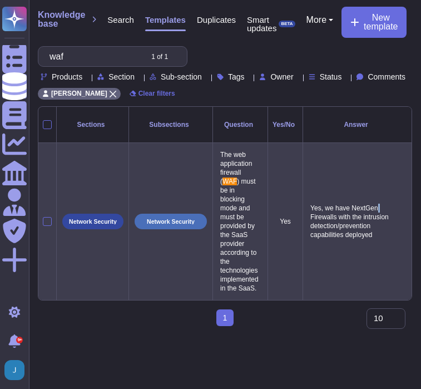
click at [380, 169] on td "Yes, we have NextGen Firewalls with the intrusion detection/prevention capabili…" at bounding box center [358, 221] width 110 height 157
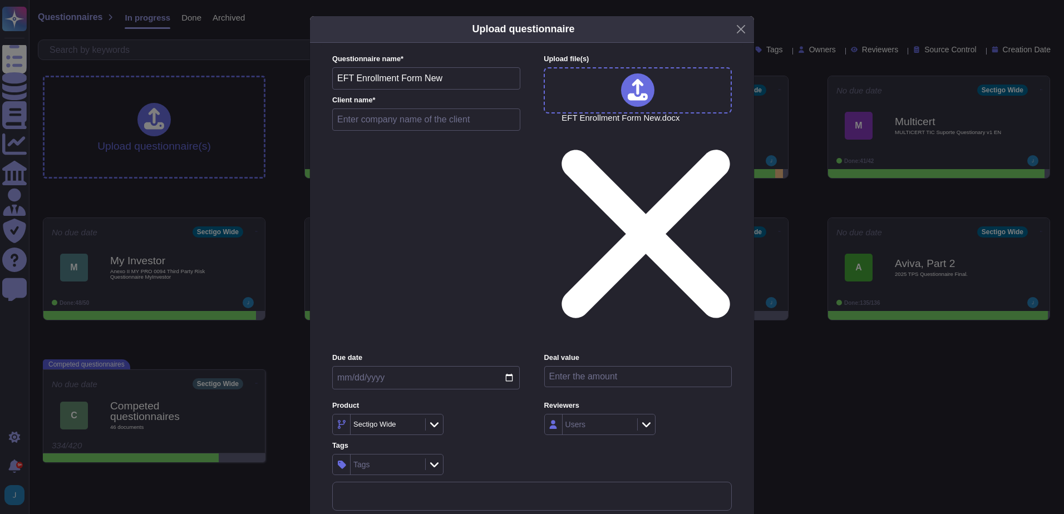
click at [434, 90] on input "EFT Enrollment Form New" at bounding box center [426, 78] width 188 height 22
type input "EFT Enrollment Form - From [GEOGRAPHIC_DATA]"
click at [386, 131] on input "text" at bounding box center [426, 119] width 188 height 22
type input "Test - AR"
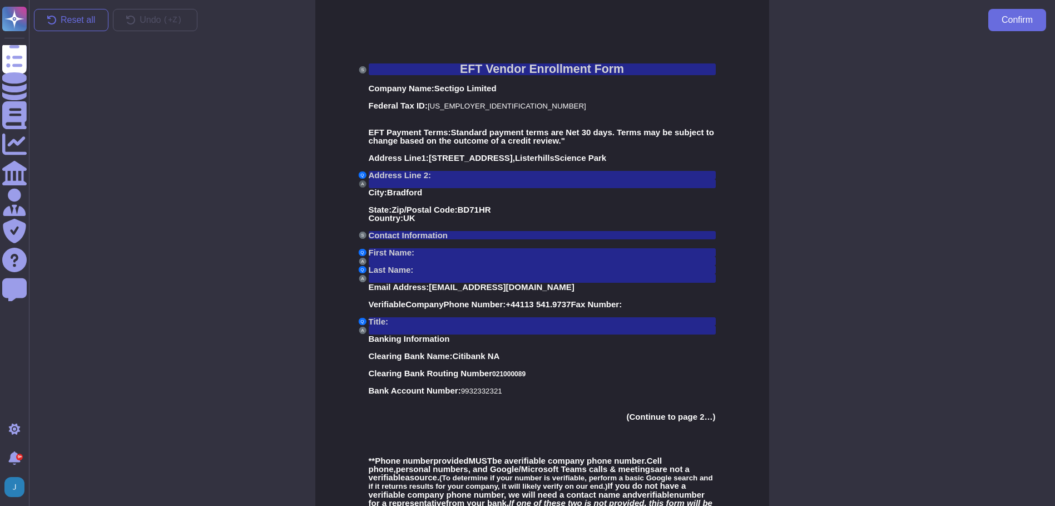
click at [364, 185] on button "A" at bounding box center [362, 183] width 7 height 7
click at [362, 185] on button "A" at bounding box center [362, 183] width 7 height 7
click at [386, 185] on div at bounding box center [542, 183] width 347 height 9
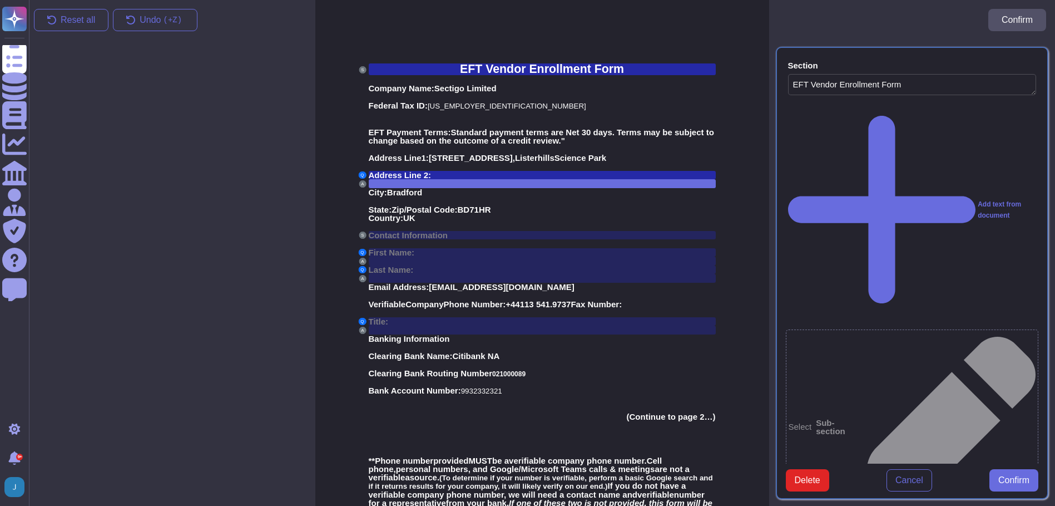
type textarea "EFT Vendor Enrollment Form"
type textarea "Address Line 2:"
click at [386, 185] on div at bounding box center [542, 183] width 347 height 9
click at [812, 491] on button "Delete" at bounding box center [807, 480] width 43 height 22
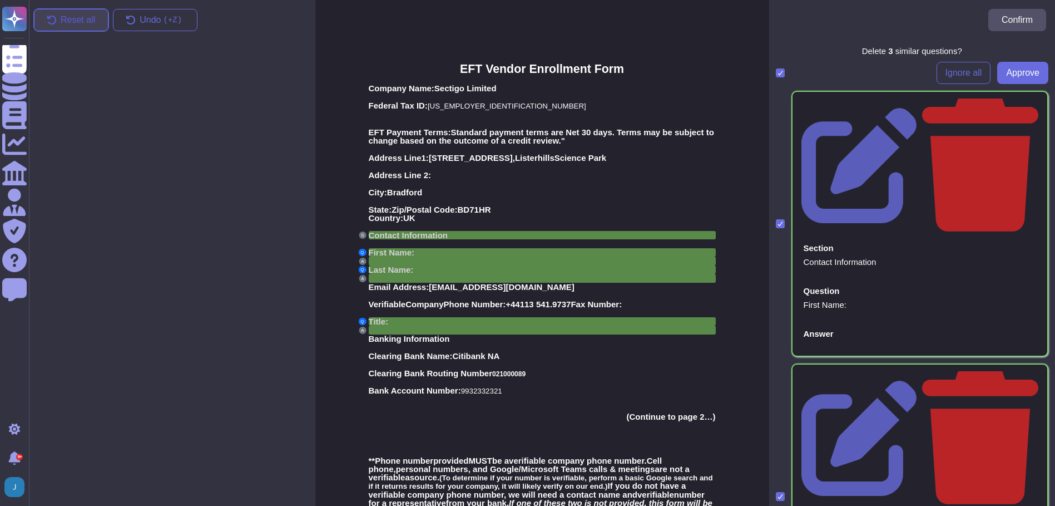
click at [61, 16] on span "Reset all" at bounding box center [78, 20] width 34 height 9
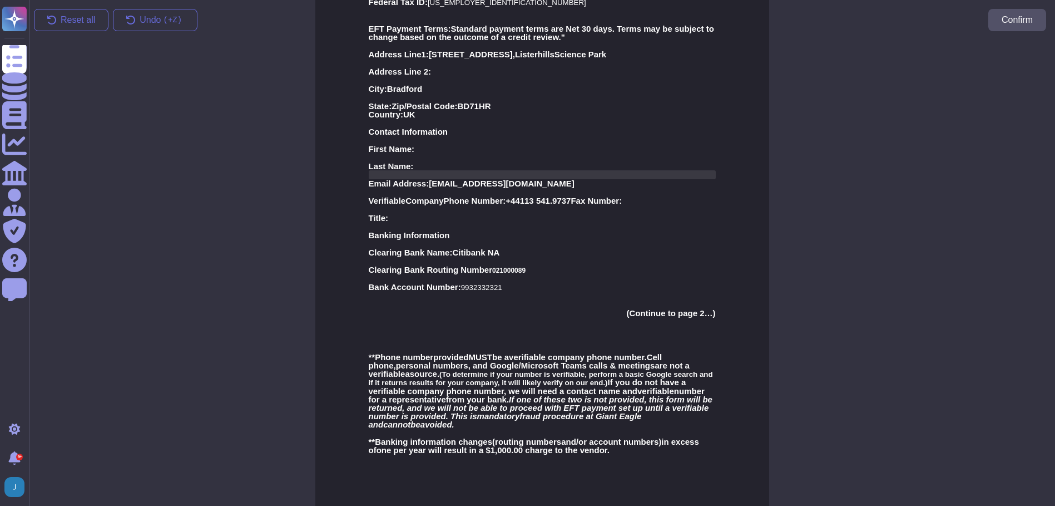
scroll to position [104, 0]
click at [378, 197] on span "Verifiable" at bounding box center [387, 199] width 37 height 9
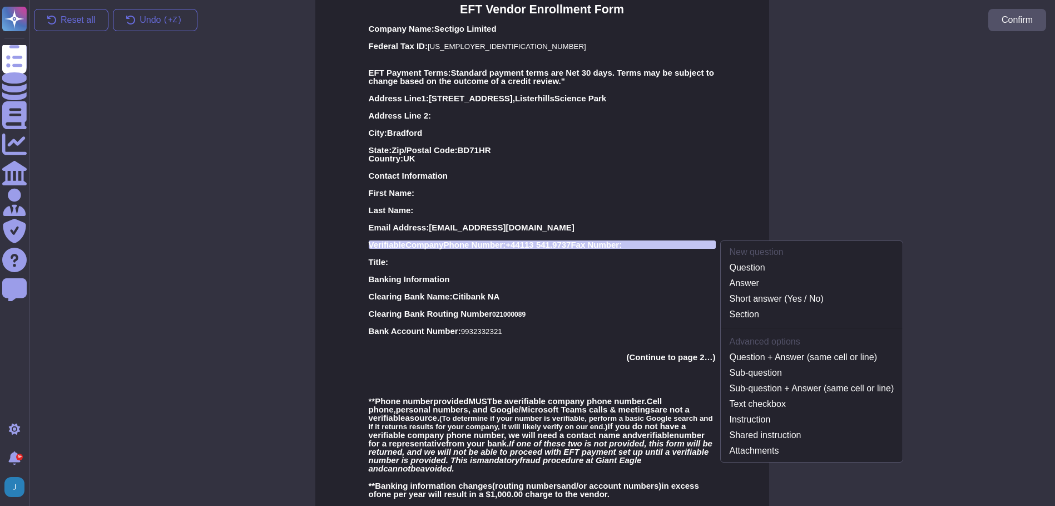
scroll to position [51, 0]
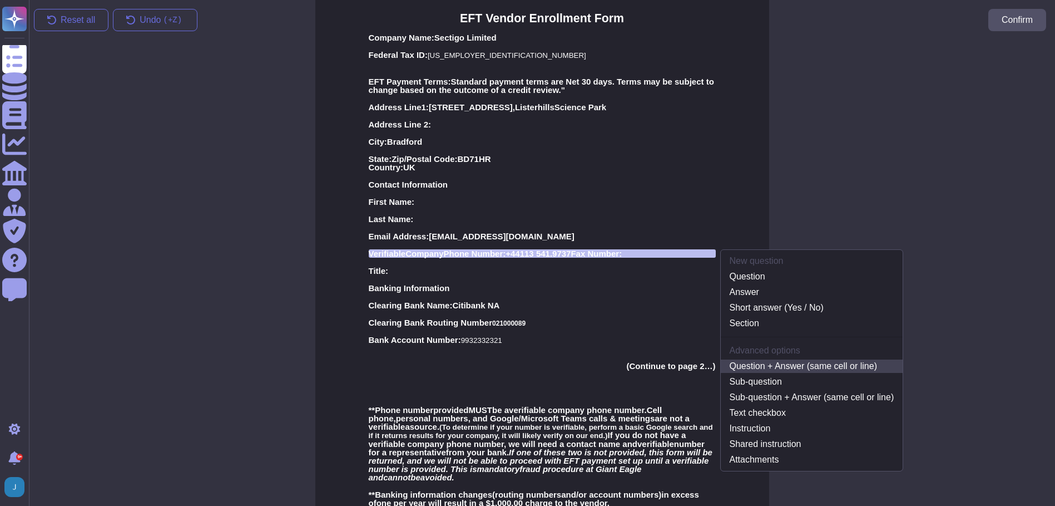
click at [787, 369] on link "Question + Answer (same cell or line)" at bounding box center [812, 365] width 182 height 13
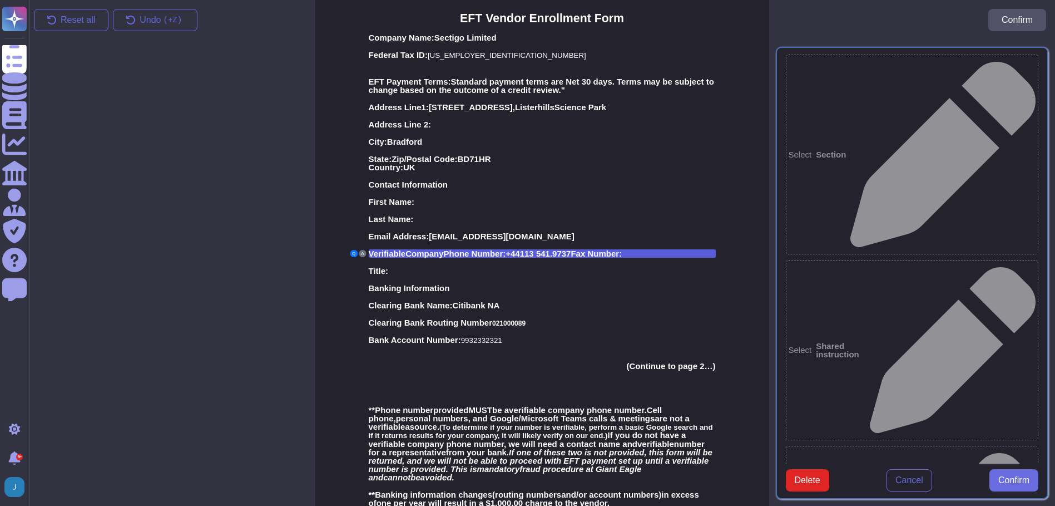
type textarea "Verifiable Company Phone Number: +44113 541.9737 Fax Number:"
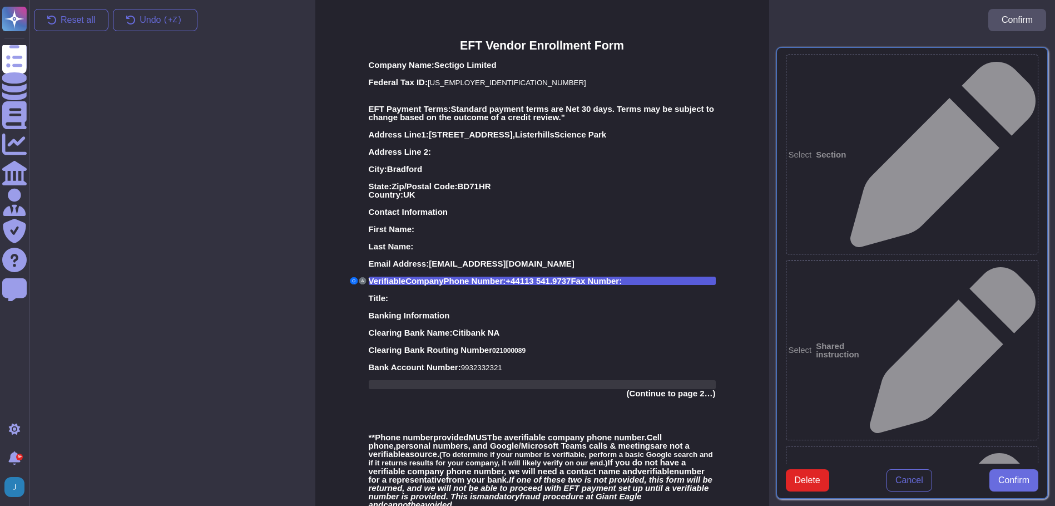
scroll to position [0, 0]
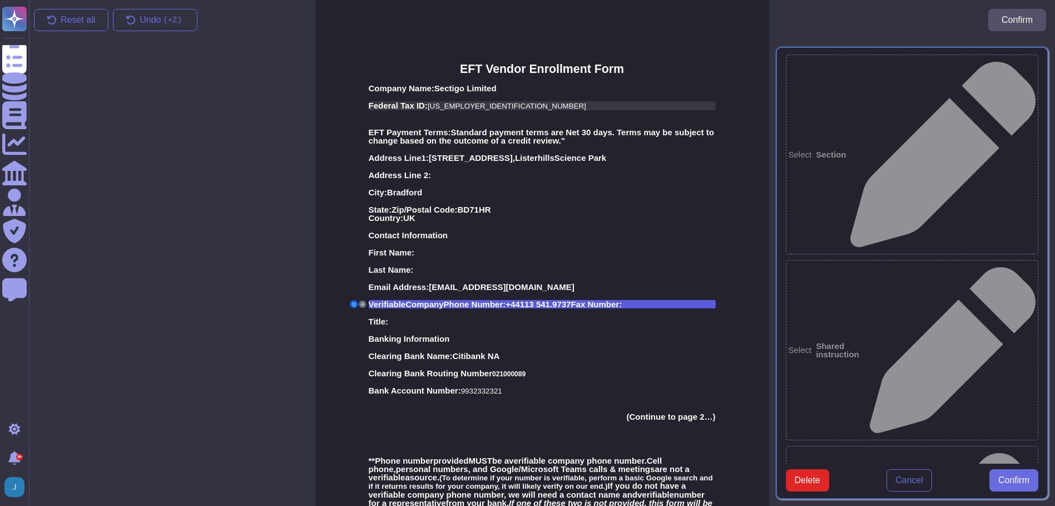
click at [374, 106] on span "Federal Tax ID:" at bounding box center [398, 105] width 59 height 9
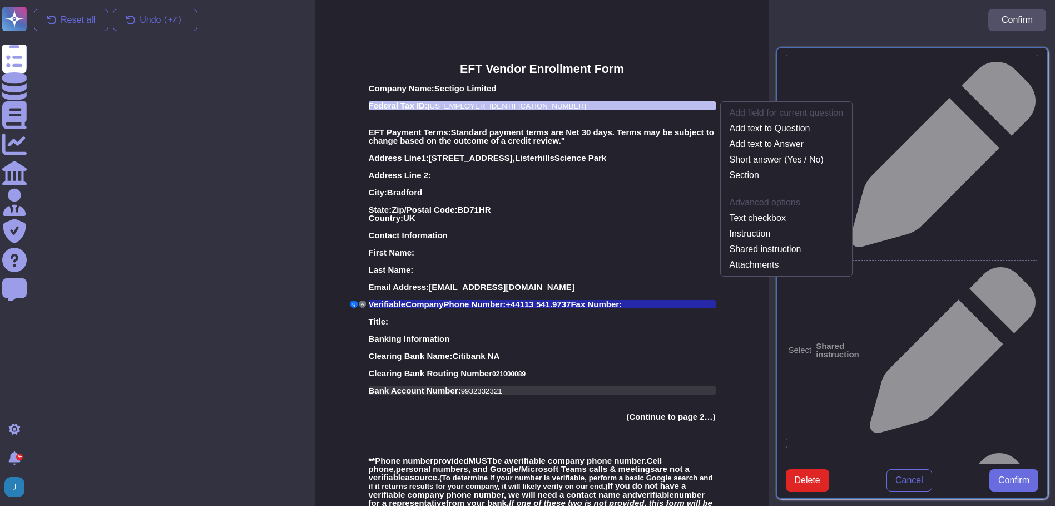
click at [629, 389] on div "Bank Account Number: [FINANCIAL_ID]" at bounding box center [542, 390] width 347 height 8
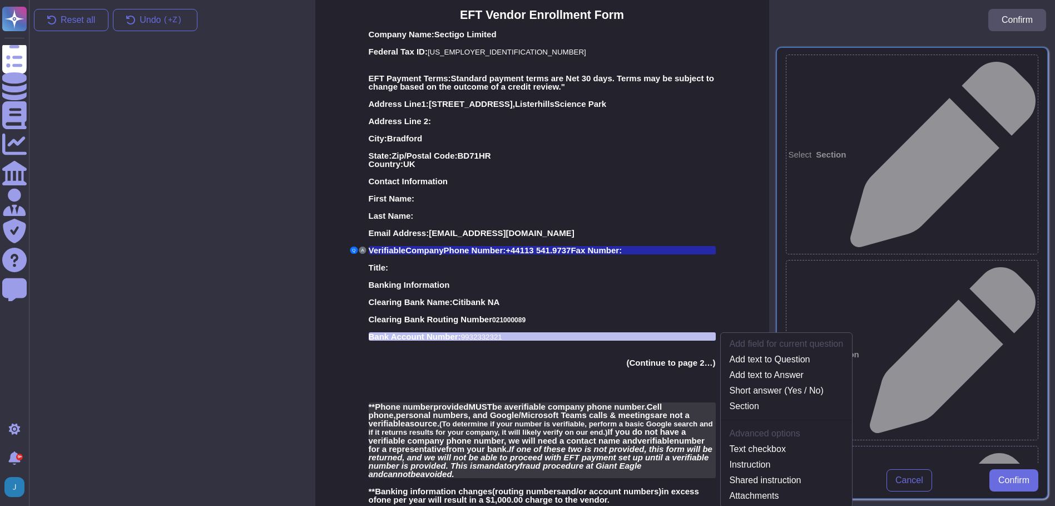
scroll to position [104, 0]
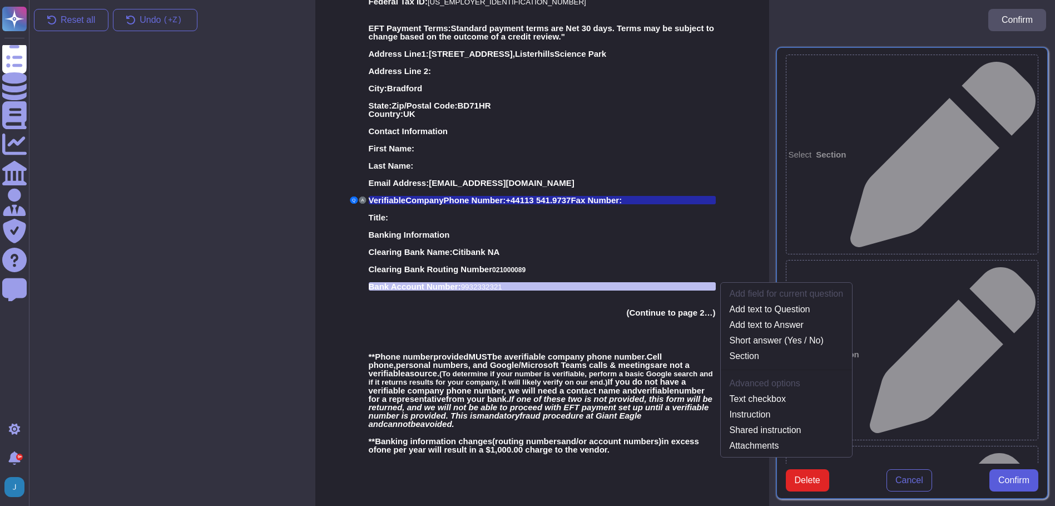
click at [1010, 476] on span "Confirm" at bounding box center [1014, 480] width 31 height 9
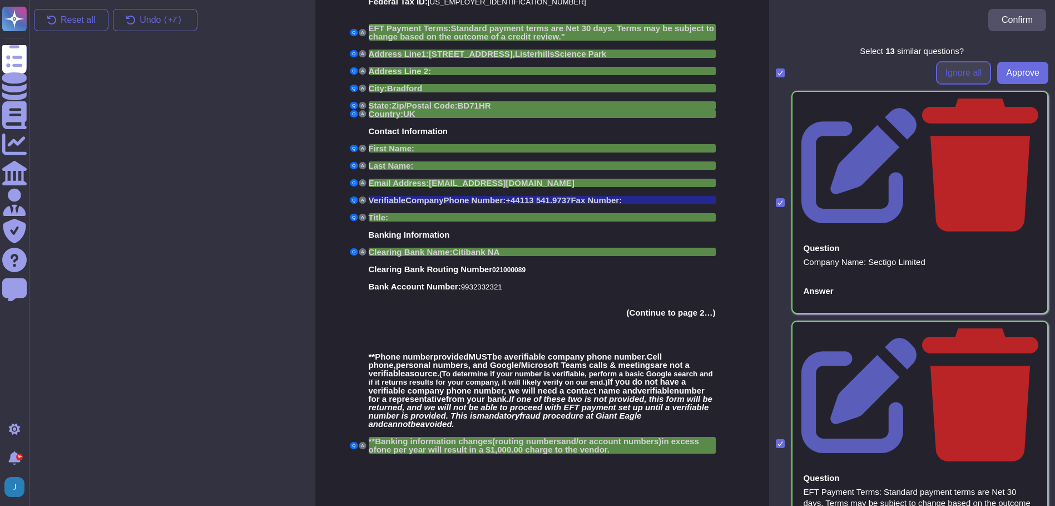
click at [956, 75] on span "Ignore all" at bounding box center [964, 72] width 37 height 9
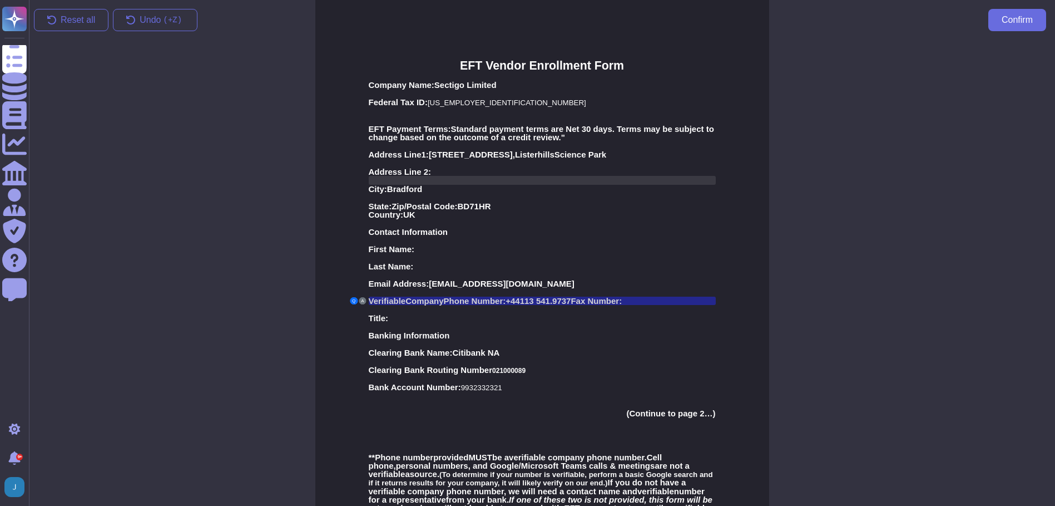
scroll to position [0, 0]
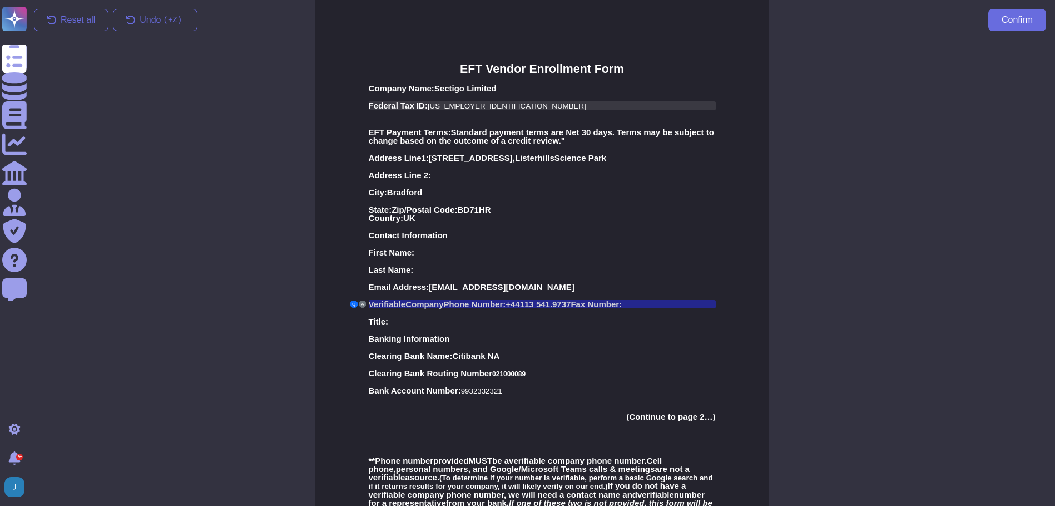
click at [389, 106] on span "Federal Tax ID:" at bounding box center [398, 105] width 59 height 9
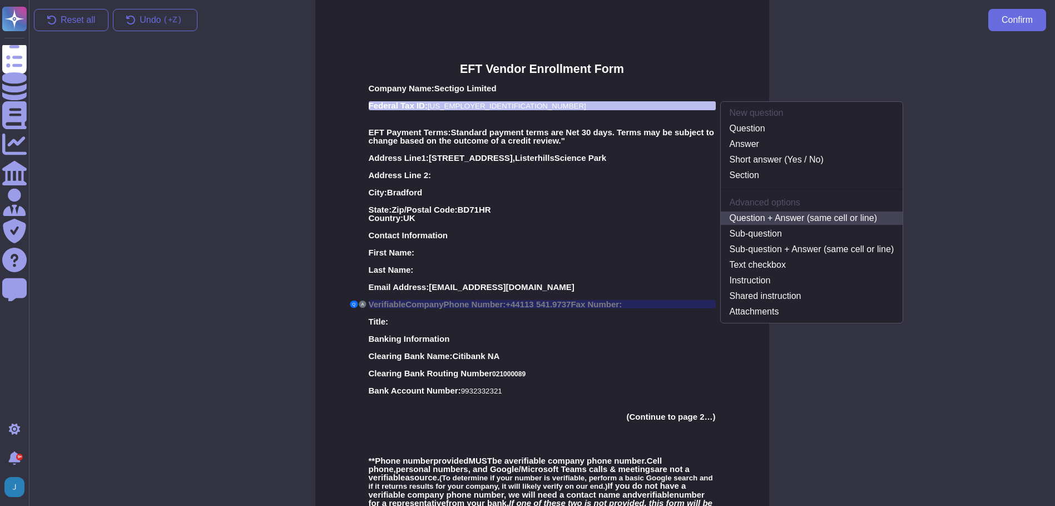
click at [802, 216] on link "Question + Answer (same cell or line)" at bounding box center [812, 217] width 182 height 13
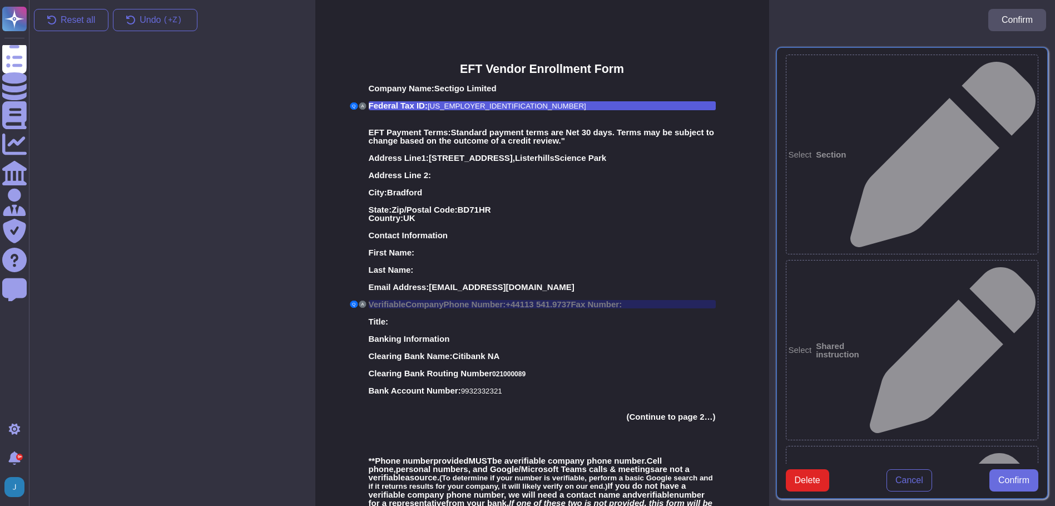
type textarea "Federal Tax ID: [US_EMPLOYER_IDENTIFICATION_NUMBER]"
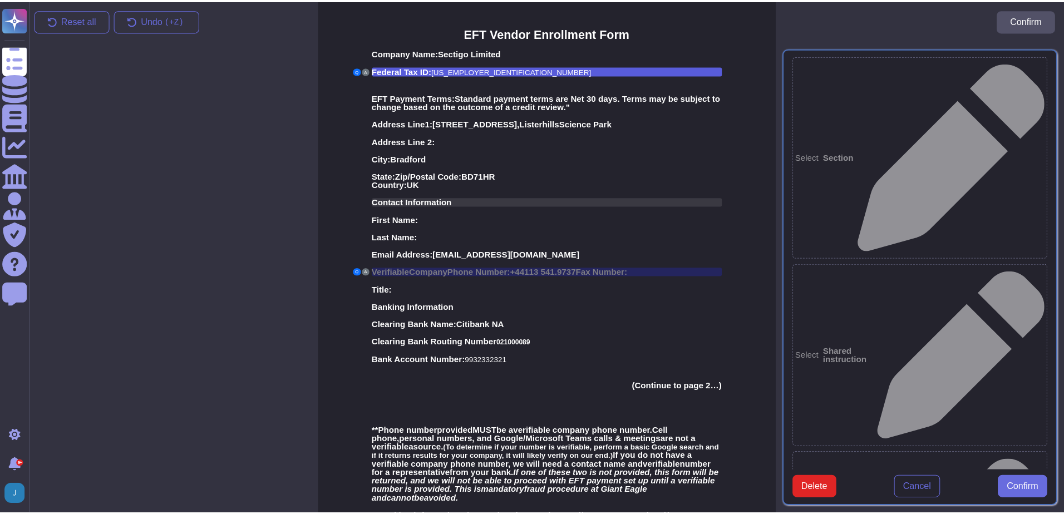
scroll to position [56, 0]
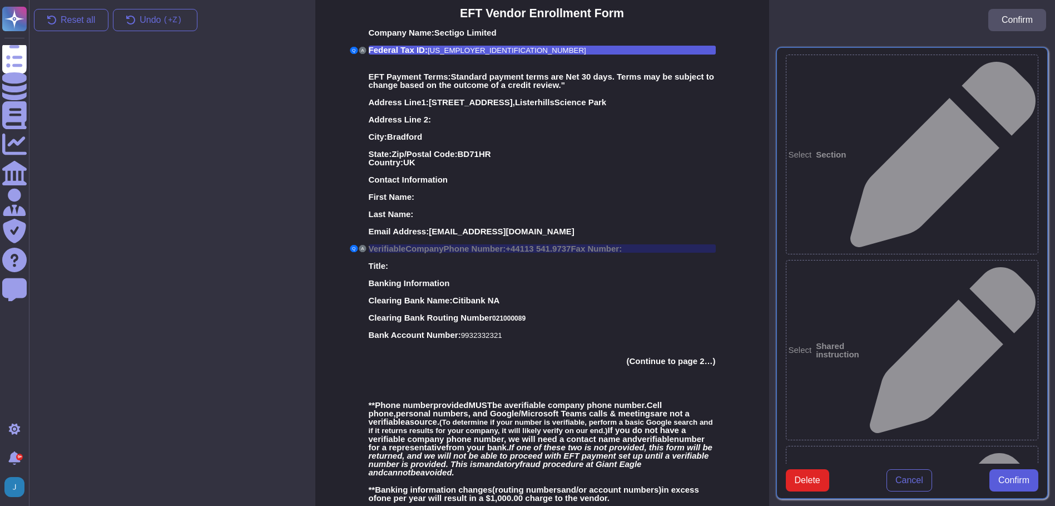
click at [1006, 485] on span "Confirm" at bounding box center [1014, 480] width 31 height 9
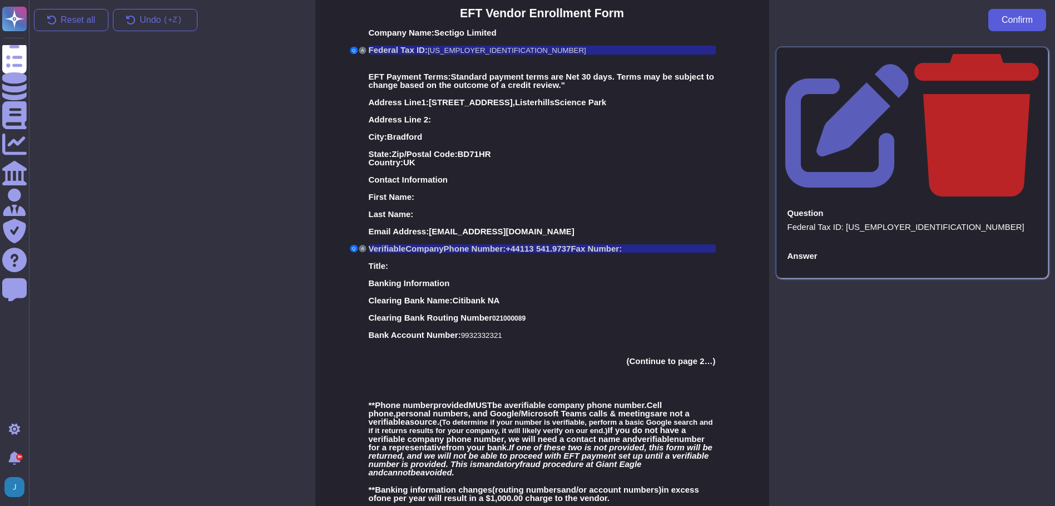
click at [1011, 24] on span "Confirm" at bounding box center [1017, 20] width 31 height 9
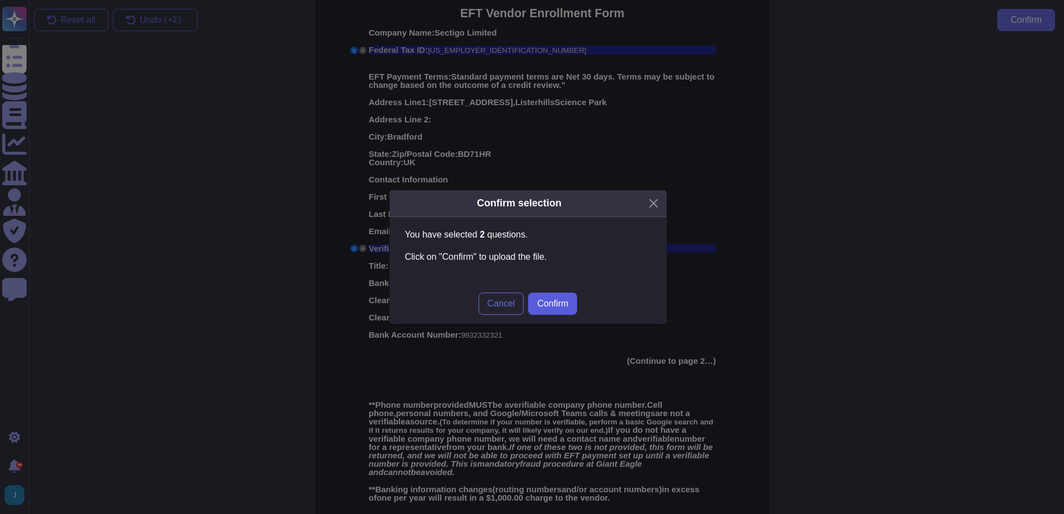
click at [566, 304] on span "Confirm" at bounding box center [552, 303] width 31 height 9
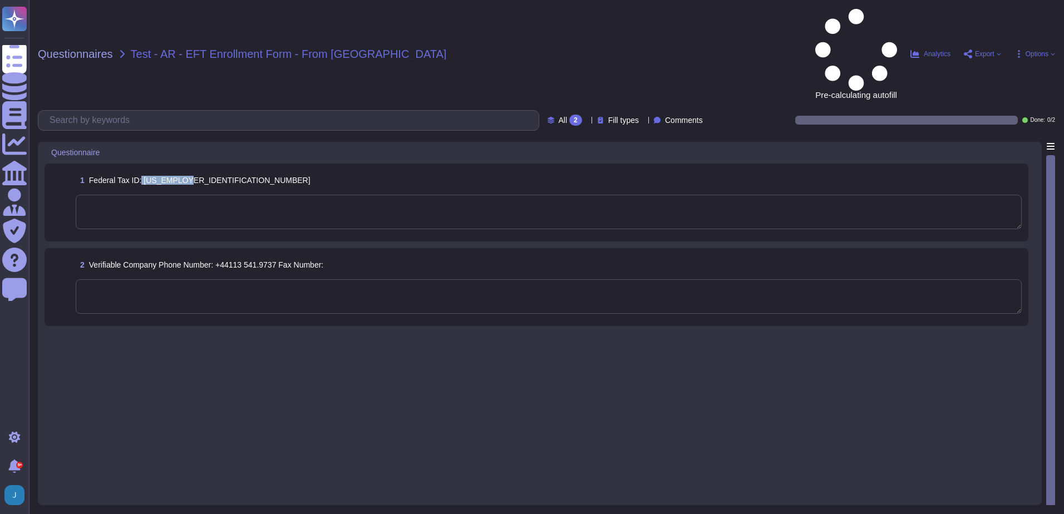
drag, startPoint x: 196, startPoint y: 102, endPoint x: 141, endPoint y: 99, distance: 55.1
click at [141, 170] on div "1 Federal Tax ID: [US_EMPLOYER_IDENTIFICATION_NUMBER]" at bounding box center [549, 180] width 946 height 20
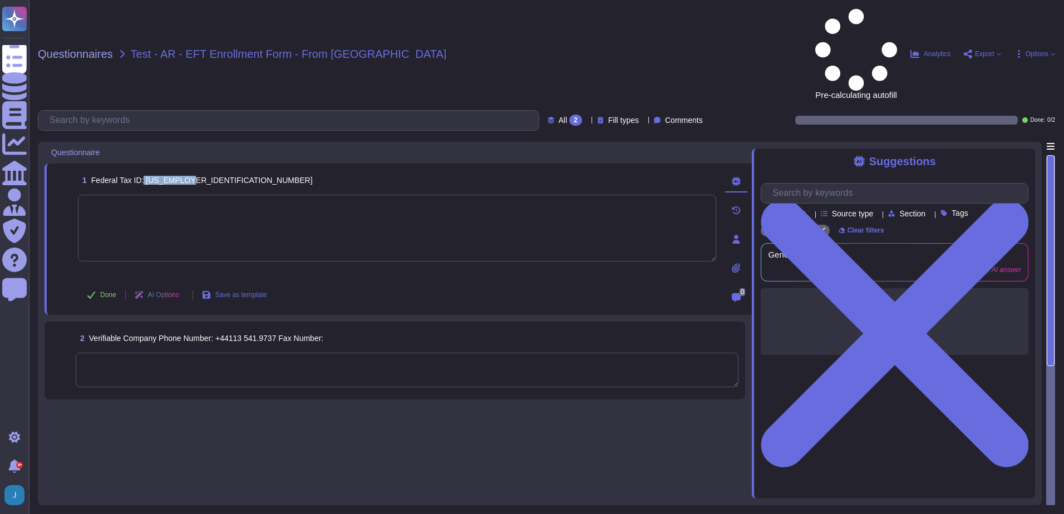
drag, startPoint x: 181, startPoint y: 102, endPoint x: 143, endPoint y: 102, distance: 38.4
click at [143, 170] on div "1 Federal Tax ID: [US_EMPLOYER_IDENTIFICATION_NUMBER]" at bounding box center [397, 180] width 638 height 20
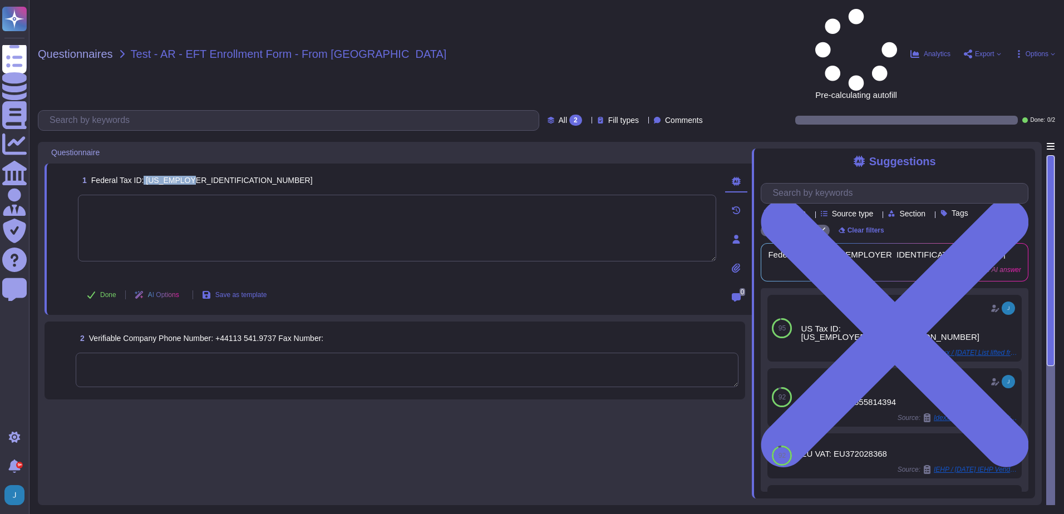
copy span "[US_EMPLOYER_IDENTIFICATION_NUMBER]"
click at [130, 195] on textarea at bounding box center [397, 228] width 638 height 67
paste textarea "[US_EMPLOYER_IDENTIFICATION_NUMBER]"
type textarea "[US_EMPLOYER_IDENTIFICATION_NUMBER]"
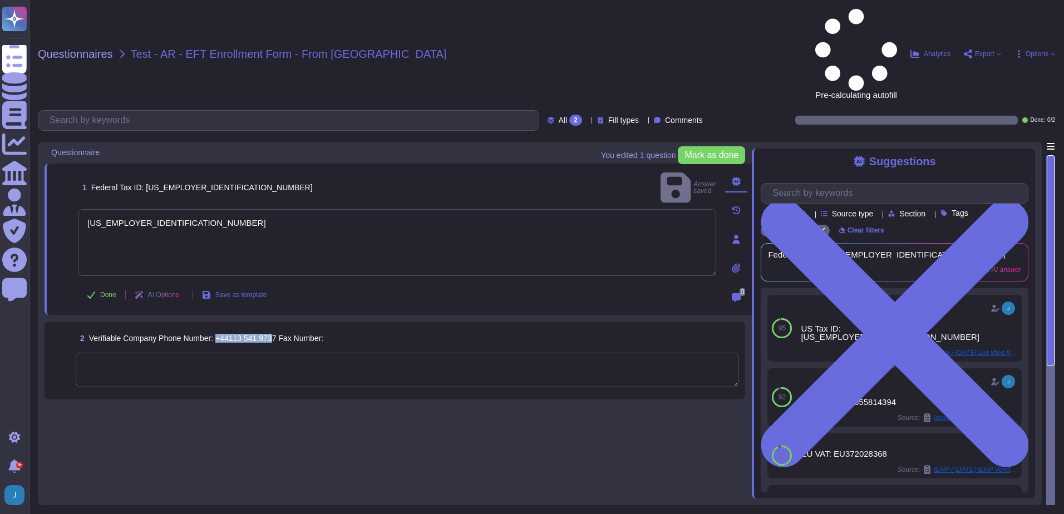
drag, startPoint x: 274, startPoint y: 256, endPoint x: 219, endPoint y: 255, distance: 55.1
click at [219, 334] on span "Verifiable Company Phone Number: +44113 541.9737 Fax Number:" at bounding box center [206, 338] width 234 height 9
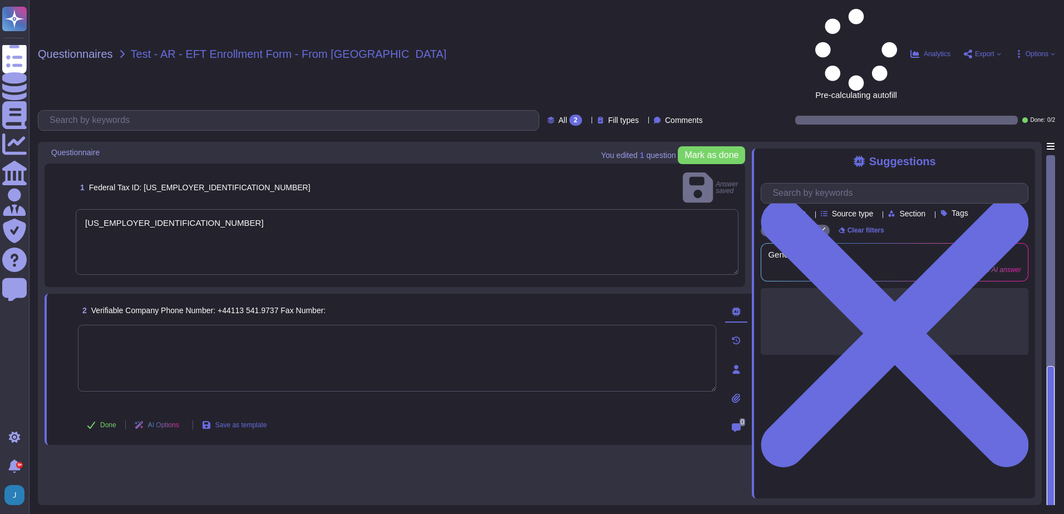
click at [298, 325] on textarea at bounding box center [397, 358] width 638 height 67
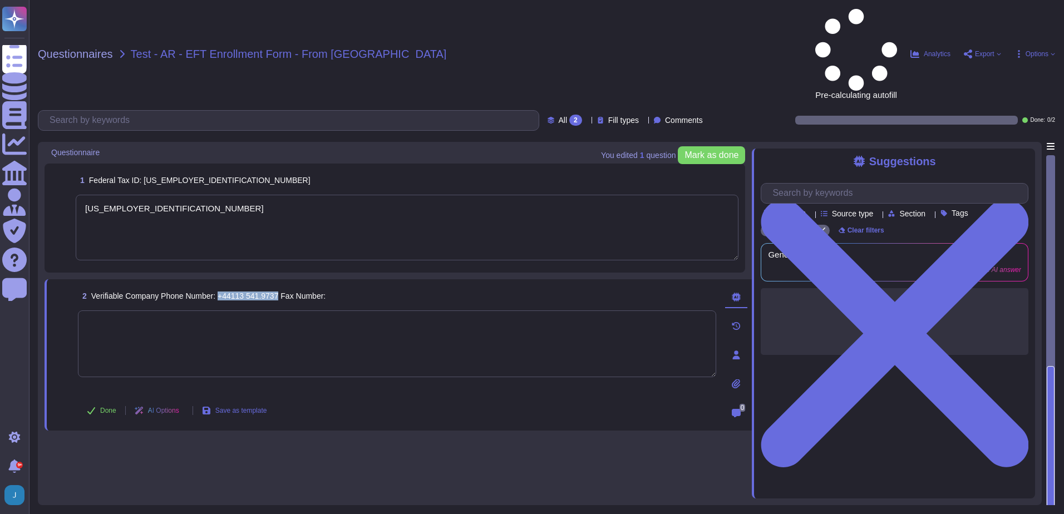
drag, startPoint x: 278, startPoint y: 216, endPoint x: 221, endPoint y: 218, distance: 56.8
click at [221, 291] on span "Verifiable Company Phone Number: +44113 541.9737 Fax Number:" at bounding box center [208, 295] width 234 height 9
copy span "+44113 541.9737"
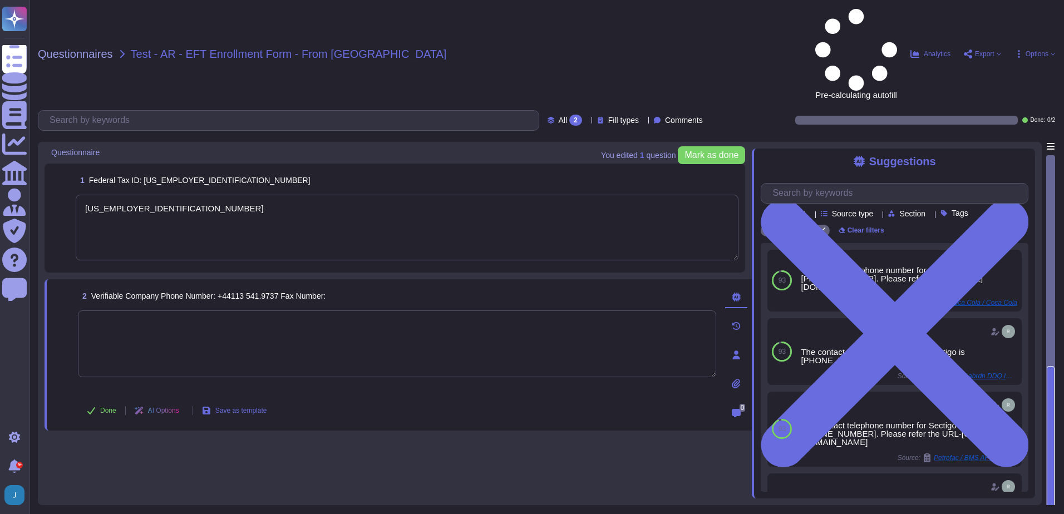
click at [201, 310] on textarea at bounding box center [397, 343] width 638 height 67
type textarea "+44113 541.9737"
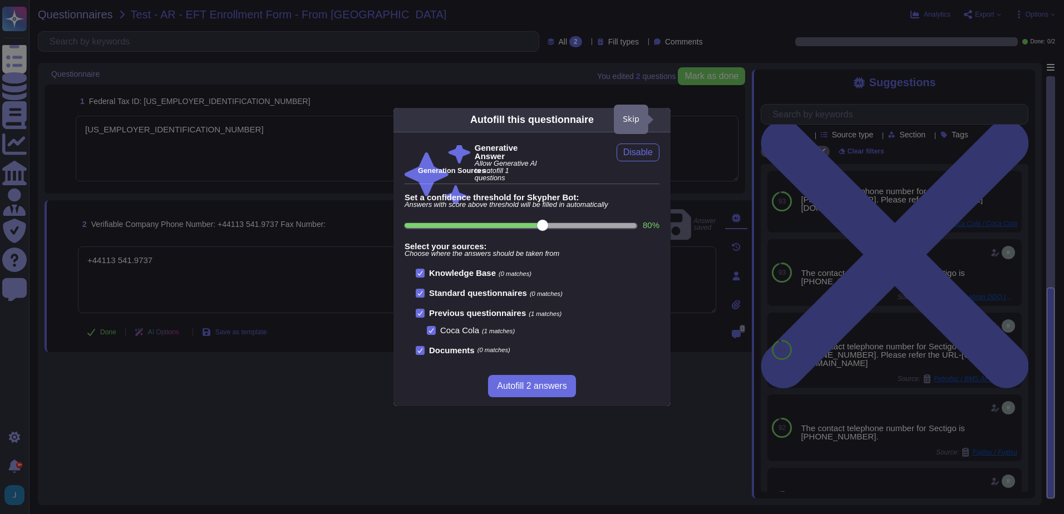
click at [664, 120] on icon at bounding box center [664, 120] width 0 height 0
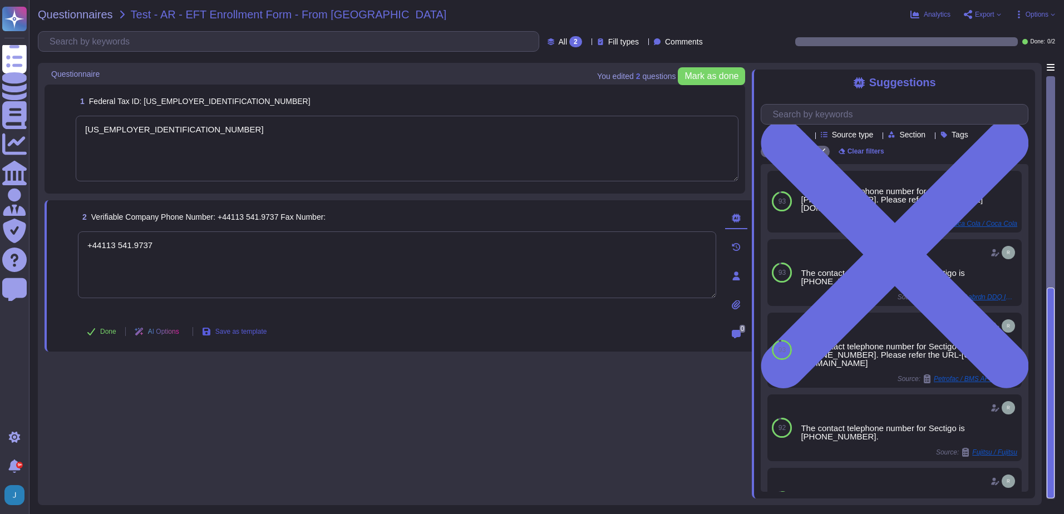
click at [230, 333] on span "Save as template" at bounding box center [241, 331] width 52 height 7
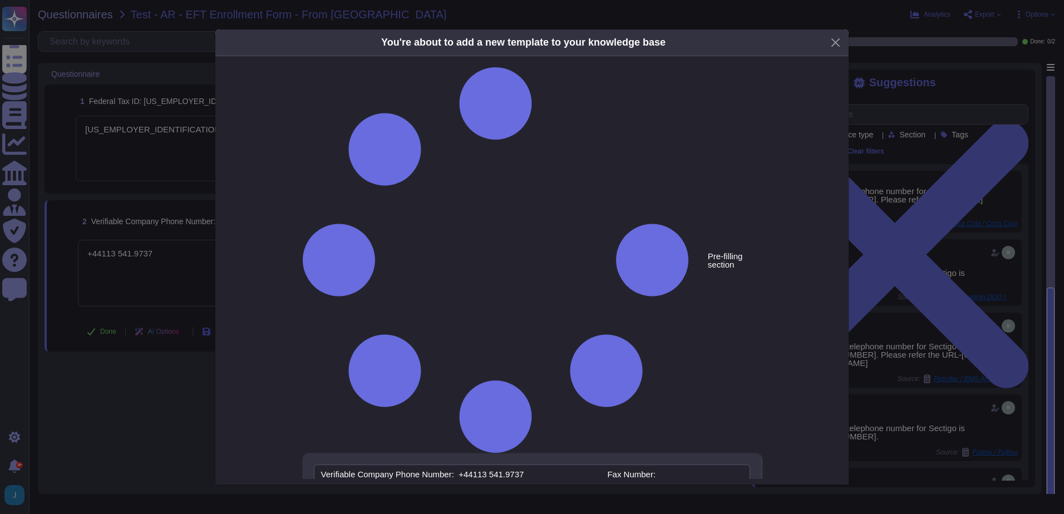
type textarea "Verifiable Company Phone Number: +44113 541.9737 Fax Number:"
type textarea "+44113 541.9737"
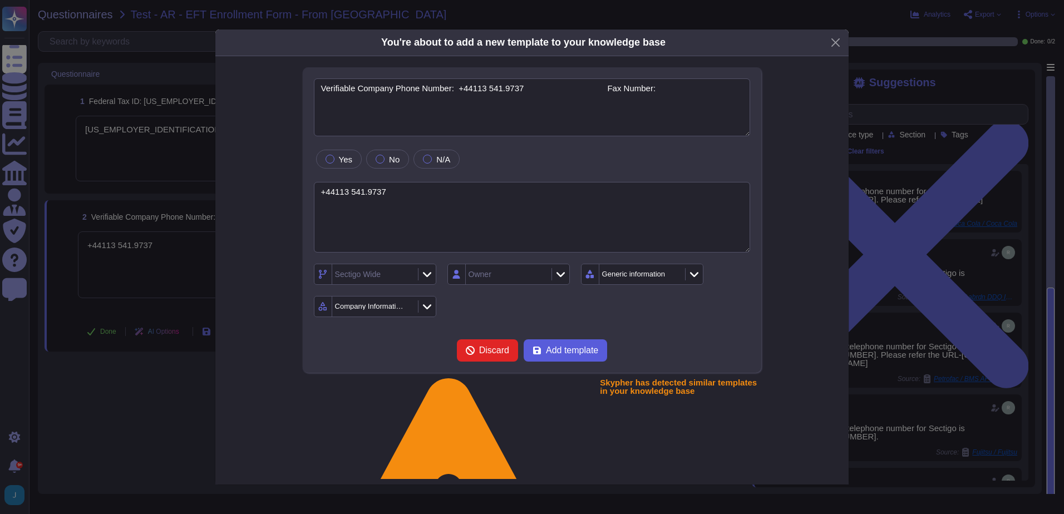
click at [562, 354] on span "Add template" at bounding box center [572, 350] width 52 height 9
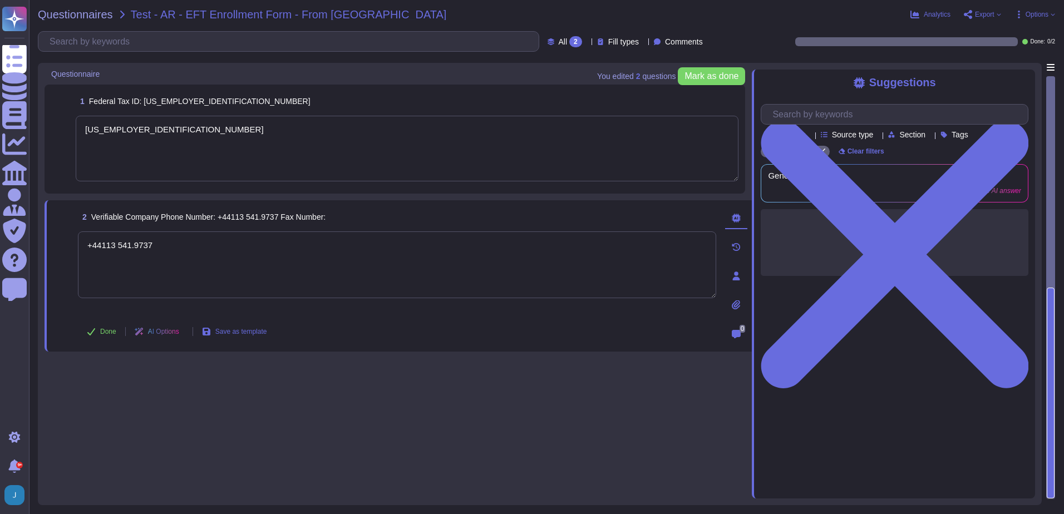
click at [162, 134] on textarea "[US_EMPLOYER_IDENTIFICATION_NUMBER]" at bounding box center [407, 149] width 663 height 66
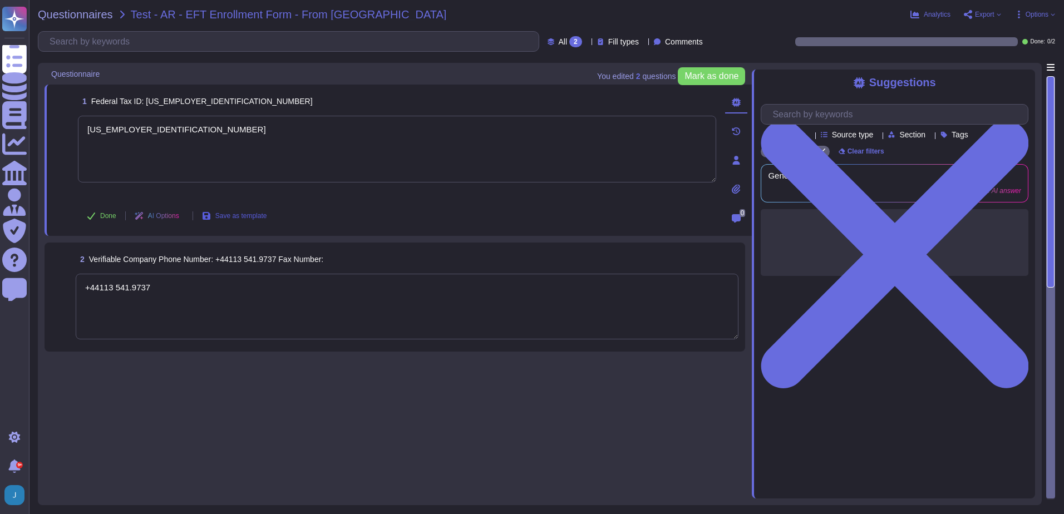
click at [237, 214] on span "Save as template" at bounding box center [241, 215] width 52 height 7
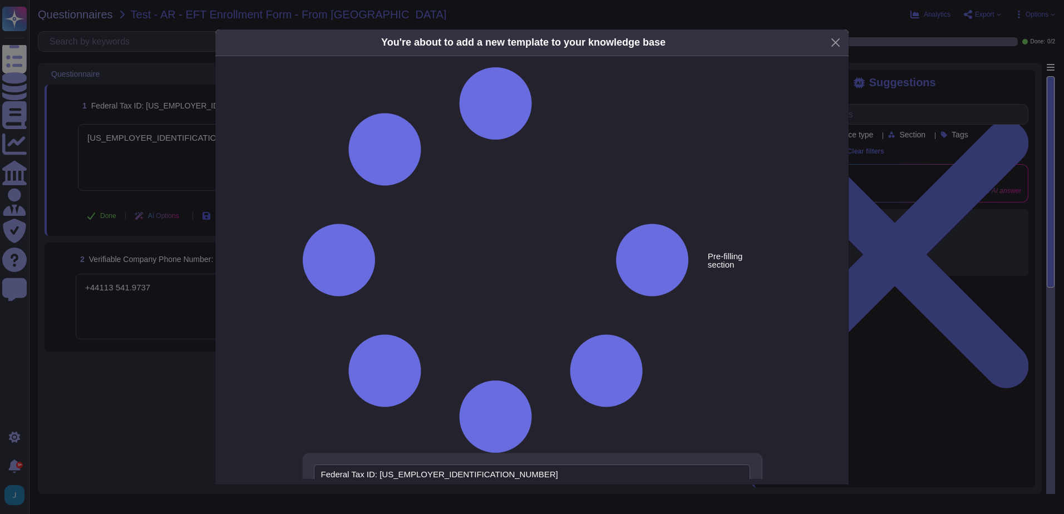
type textarea "Federal Tax ID: [US_EMPLOYER_IDENTIFICATION_NUMBER]"
type textarea "[US_EMPLOYER_IDENTIFICATION_NUMBER]"
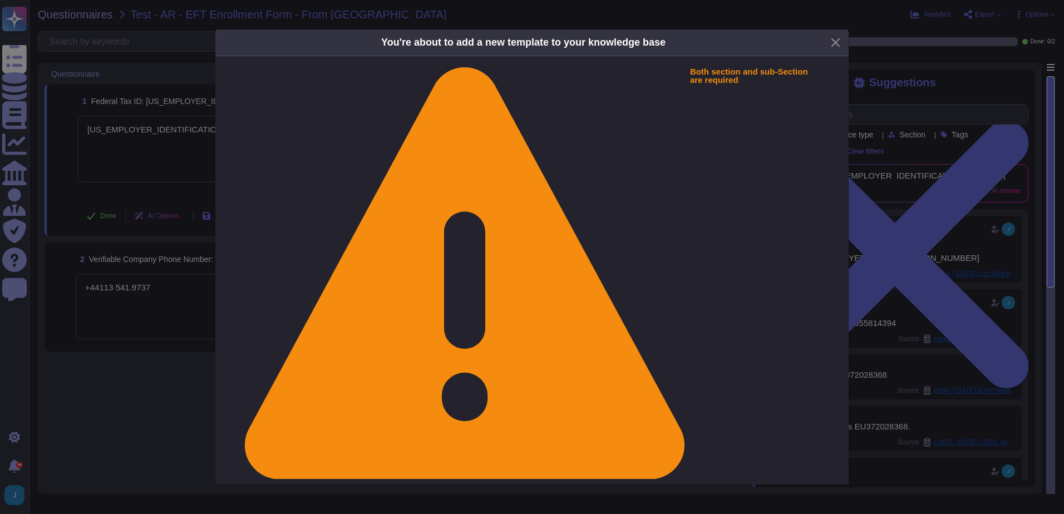
scroll to position [33, 0]
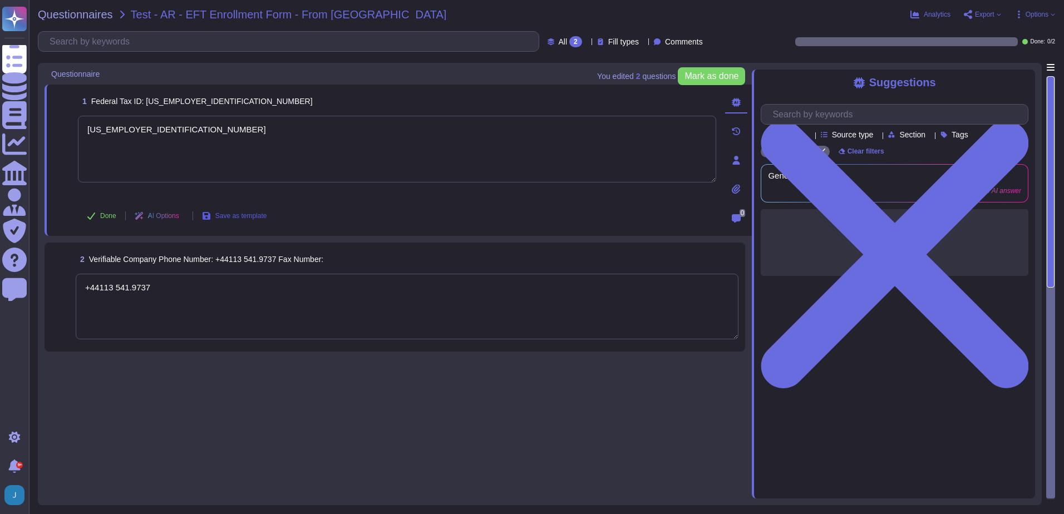
click at [245, 215] on span "Save as template" at bounding box center [241, 215] width 52 height 7
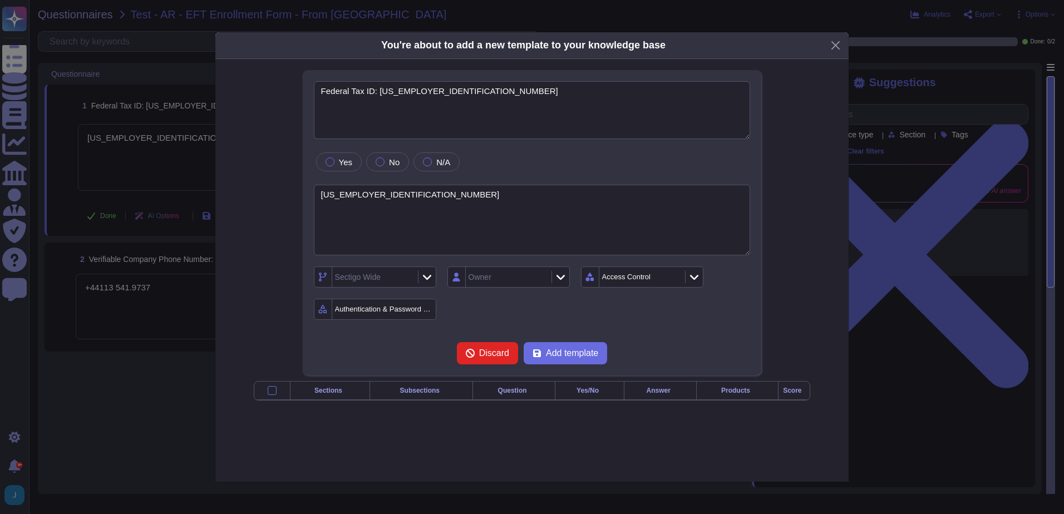
type textarea "Federal Tax ID: [US_EMPLOYER_IDENTIFICATION_NUMBER]"
type textarea "[US_EMPLOYER_IDENTIFICATION_NUMBER]"
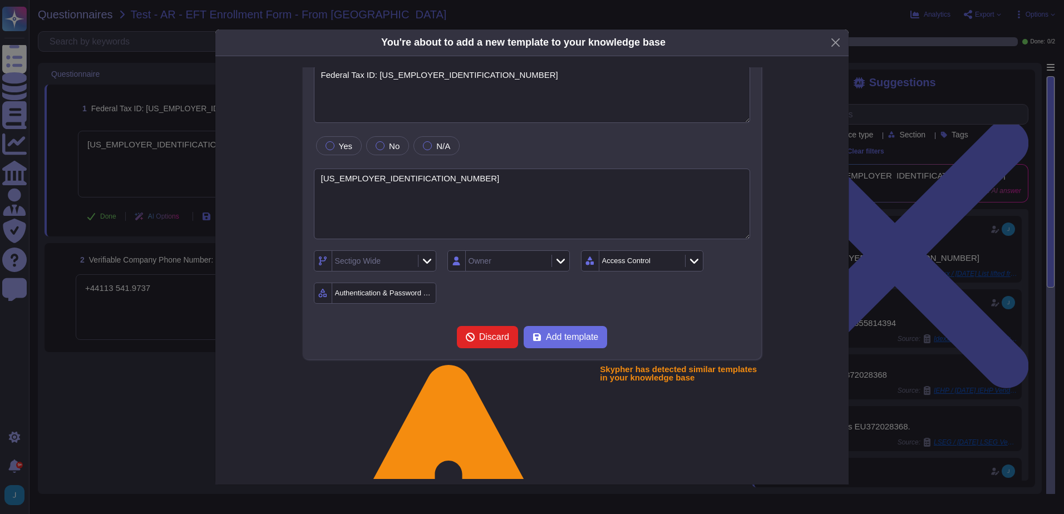
scroll to position [16, 0]
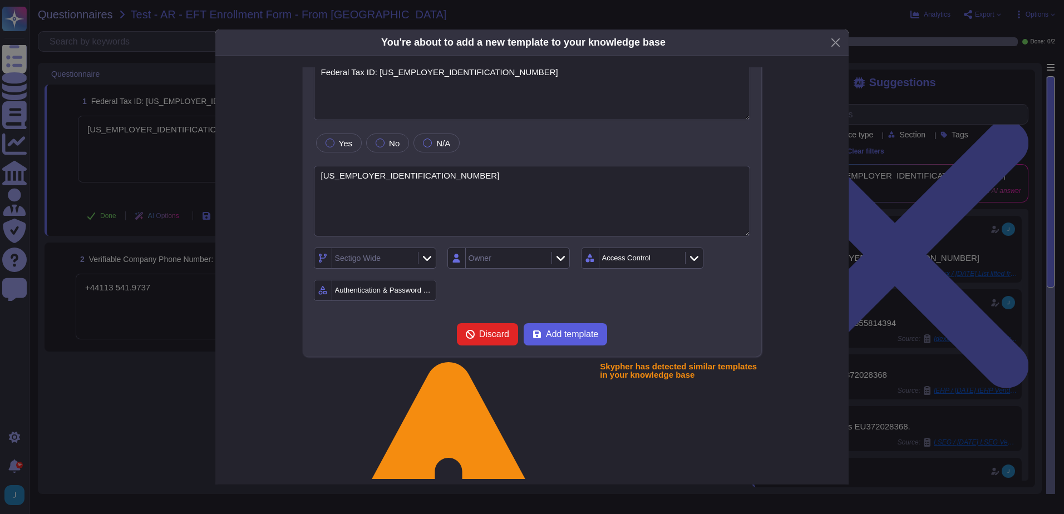
click at [552, 338] on span "Add template" at bounding box center [572, 334] width 52 height 9
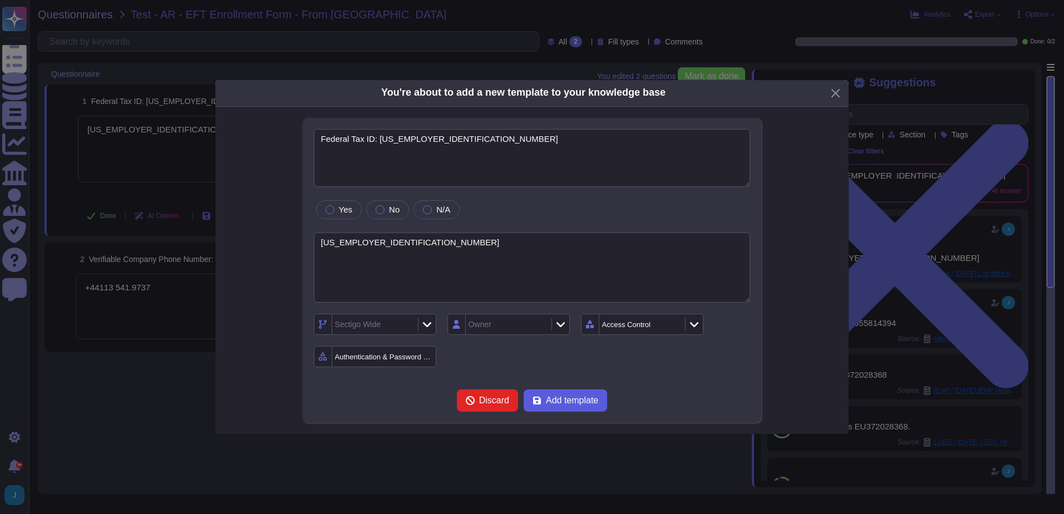
scroll to position [0, 0]
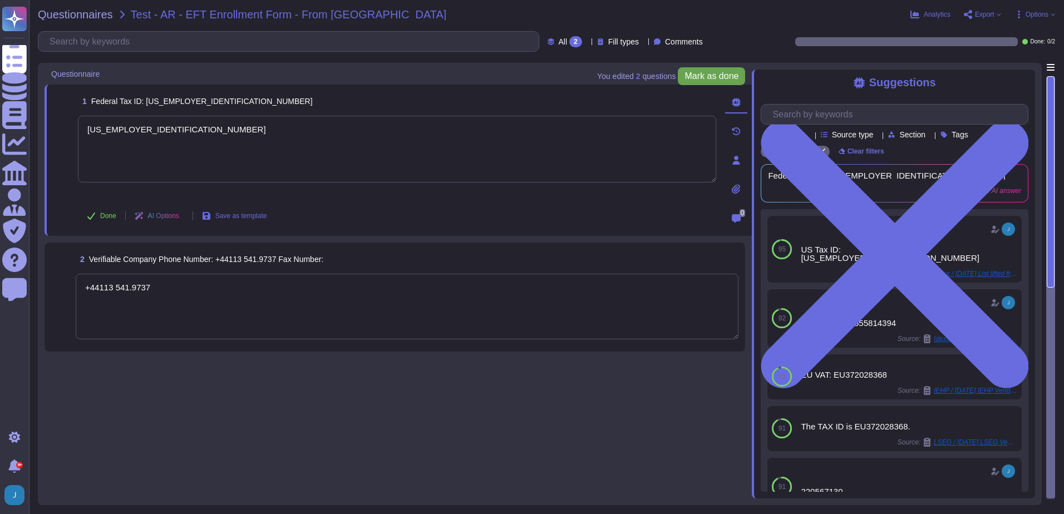
click at [705, 78] on span "Mark as done" at bounding box center [711, 76] width 54 height 9
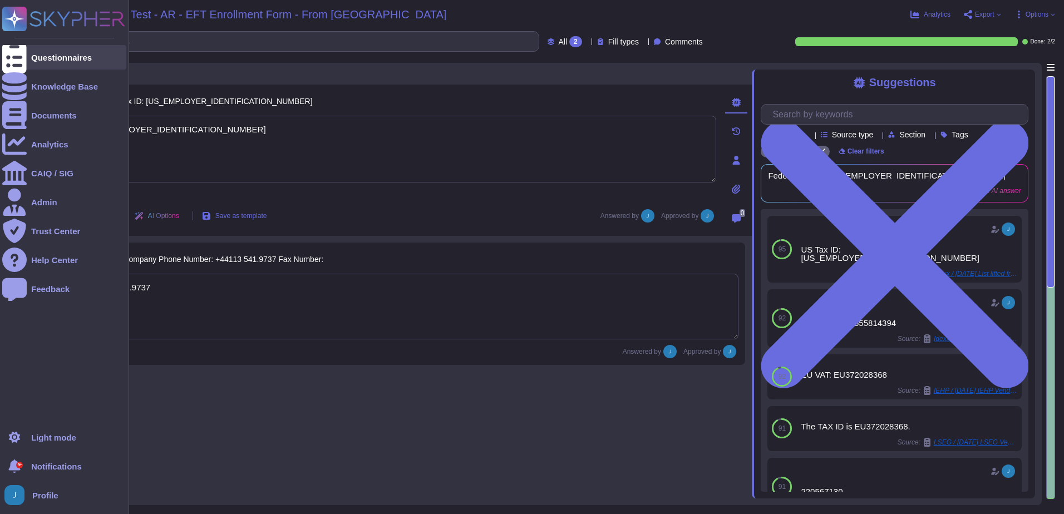
click at [65, 56] on div "Questionnaires" at bounding box center [61, 57] width 61 height 8
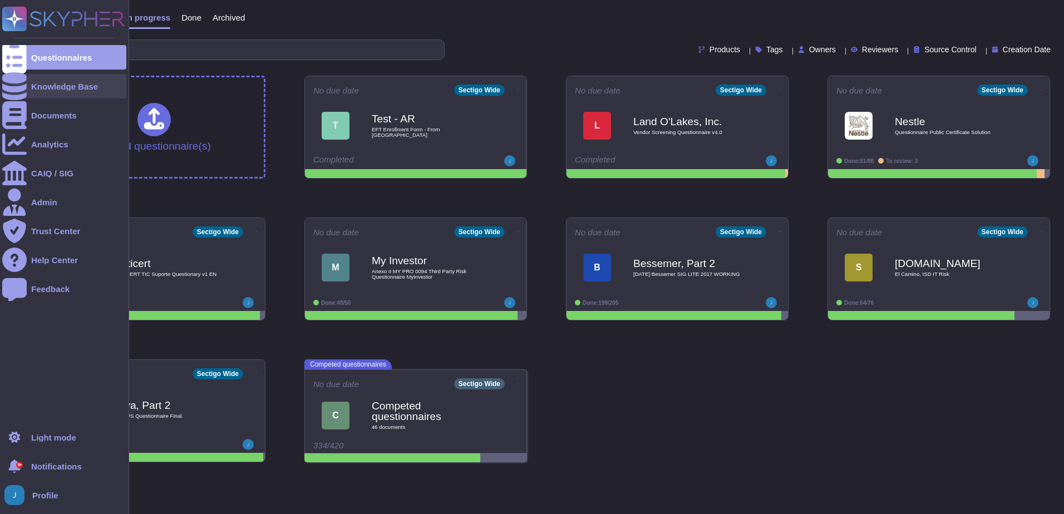
click at [60, 88] on div "Knowledge Base" at bounding box center [64, 86] width 67 height 8
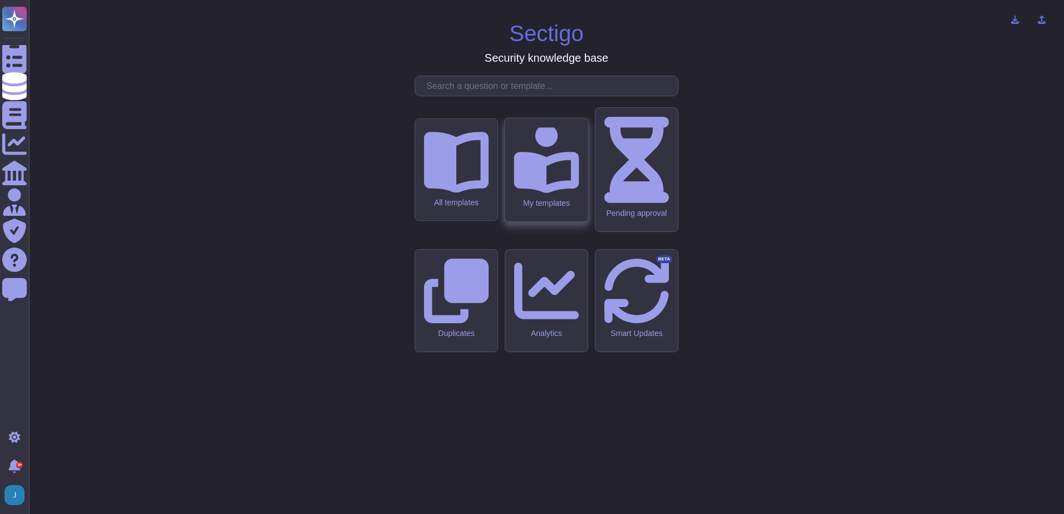
click at [559, 192] on icon at bounding box center [545, 159] width 65 height 65
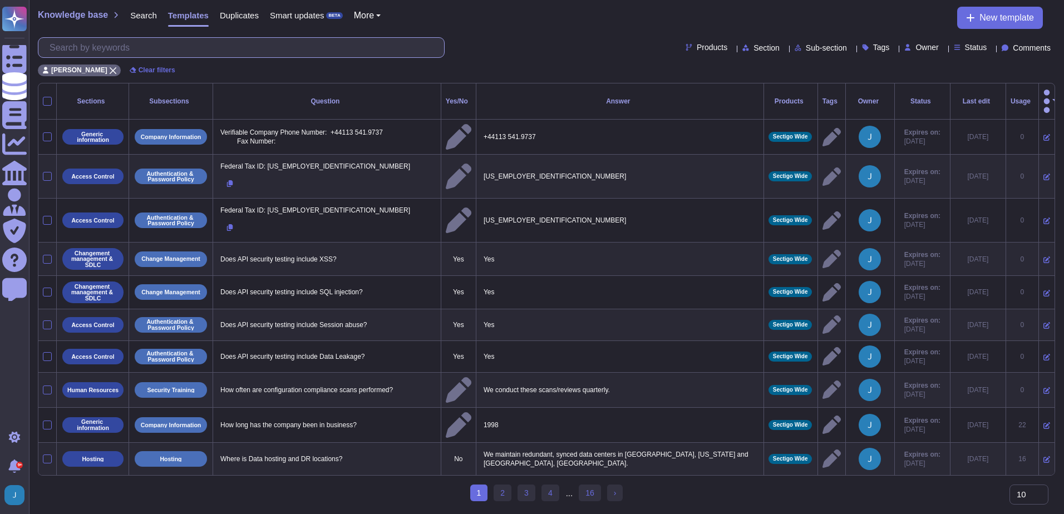
click at [158, 55] on input "text" at bounding box center [244, 47] width 400 height 19
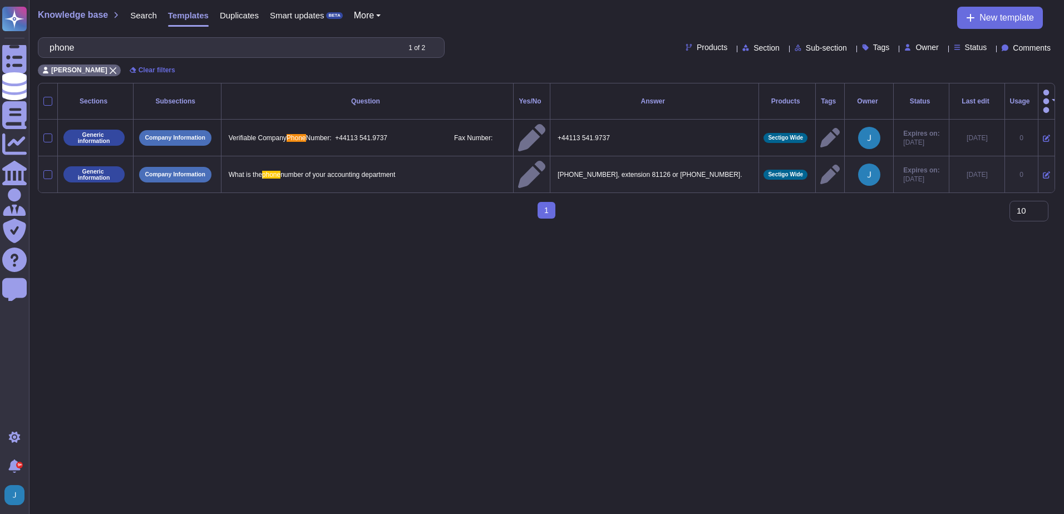
type input "phone"
click at [660, 167] on p "[PHONE_NUMBER], extension 81126 or [PHONE_NUMBER]." at bounding box center [654, 174] width 199 height 14
drag, startPoint x: 577, startPoint y: 161, endPoint x: 544, endPoint y: 146, distance: 36.4
click at [544, 156] on tr "Generic information Company Information What is the phone number of your accoun…" at bounding box center [546, 174] width 1016 height 37
click at [689, 167] on textarea "[PHONE_NUMBER], extension 81126 or [PHONE_NUMBER]." at bounding box center [653, 177] width 196 height 20
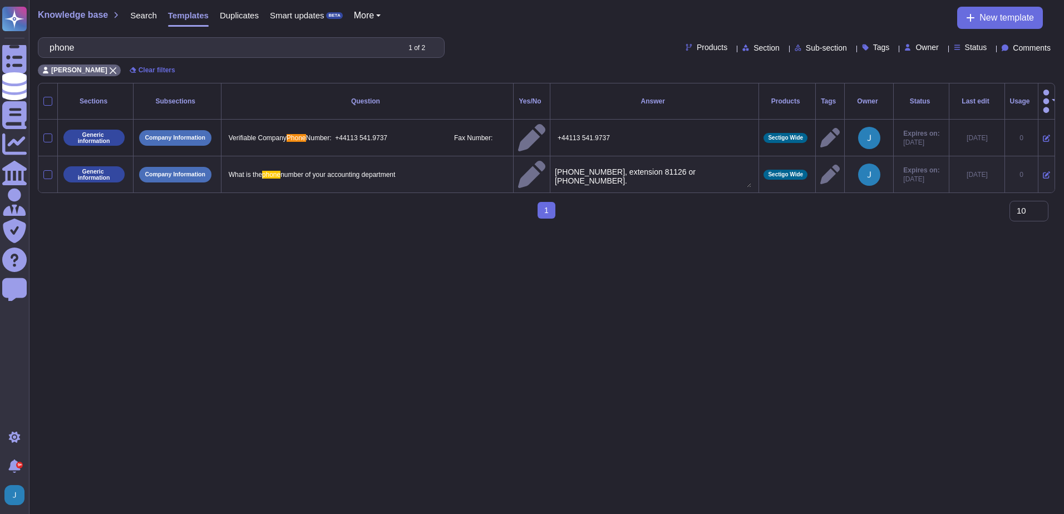
drag, startPoint x: 688, startPoint y: 149, endPoint x: 697, endPoint y: 163, distance: 16.5
click at [697, 167] on textarea "[PHONE_NUMBER], extension 81126 or [PHONE_NUMBER]." at bounding box center [653, 177] width 196 height 20
type textarea "[PHONE_NUMBER], extension 81126 or +44113 541.9737"
click at [447, 168] on p "What is the phone number of your accounting department" at bounding box center [371, 175] width 286 height 14
type textarea "What is the phone number of your accounting department"
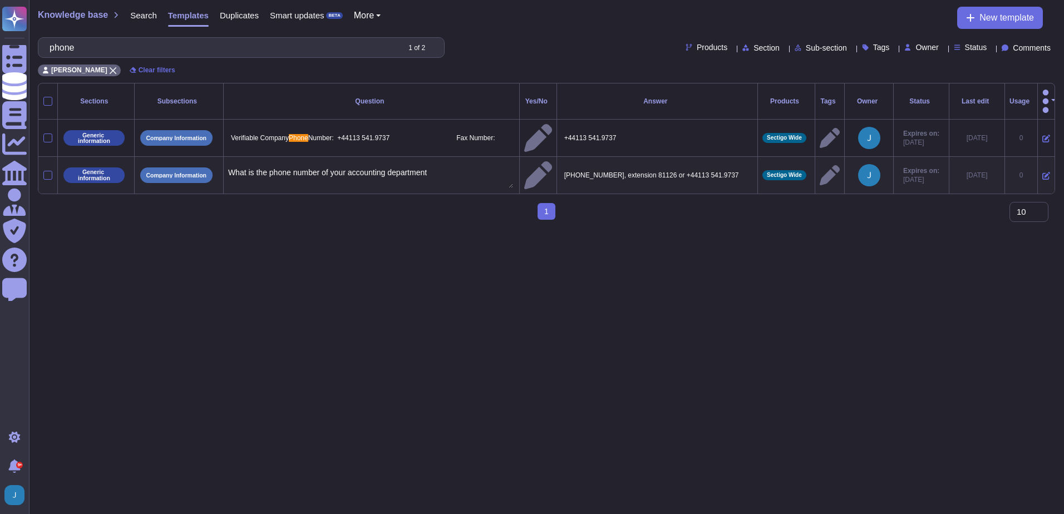
click at [485, 156] on td "What is the phone number of your accounting department What is the phone number…" at bounding box center [371, 174] width 296 height 37
click at [482, 156] on td "What is the phone number of your accounting department" at bounding box center [371, 174] width 296 height 37
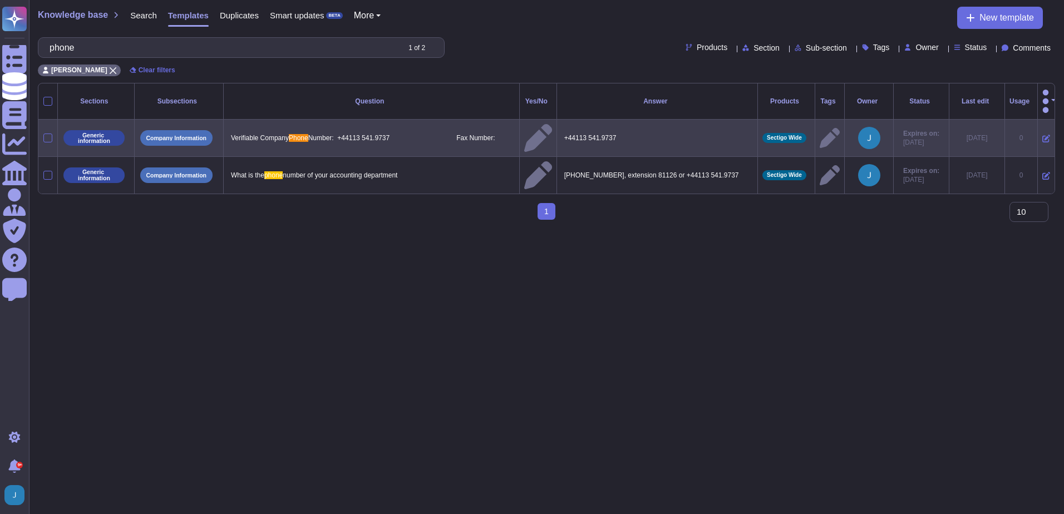
click at [477, 131] on p "Verifiable Company Phone Number: +44113 541.9737 Fax Number:" at bounding box center [371, 138] width 286 height 14
drag, startPoint x: 488, startPoint y: 117, endPoint x: 499, endPoint y: 130, distance: 17.0
click at [499, 131] on textarea "Verifiable Company Phone Number: +44113 541.9737 Fax Number:" at bounding box center [370, 141] width 286 height 20
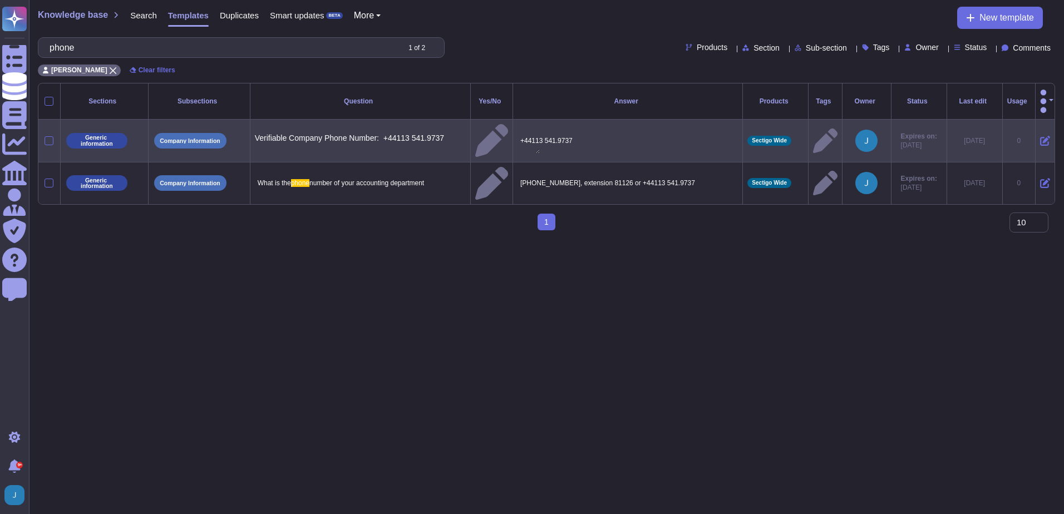
drag, startPoint x: 434, startPoint y: 120, endPoint x: 360, endPoint y: 120, distance: 74.0
click at [360, 134] on textarea "Verifiable Company Phone Number: +44113 541.9737" at bounding box center [397, 144] width 285 height 20
type textarea "Verifiable Company Phone Number:"
click at [587, 132] on td "+44113 541.9737" at bounding box center [628, 141] width 230 height 42
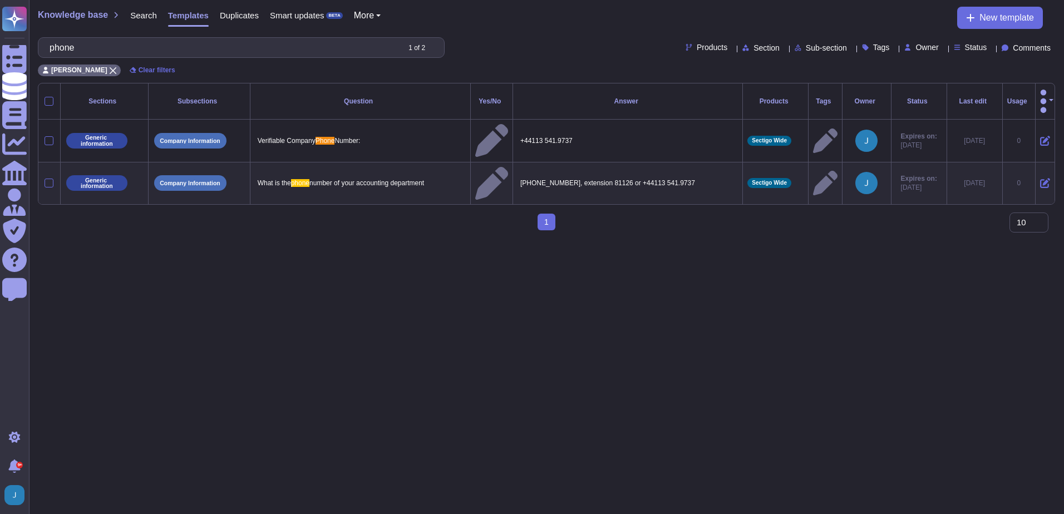
click at [665, 176] on p "[PHONE_NUMBER], extension 81126 or +44113 541.9737" at bounding box center [627, 183] width 220 height 14
type textarea "[PHONE_NUMBER], extension 81126 or +44113 541.9737"
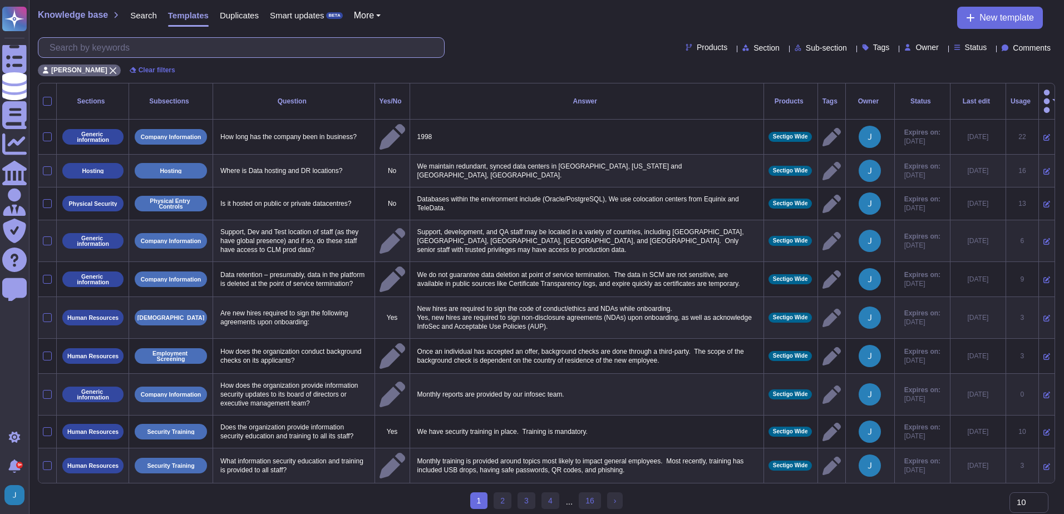
click at [174, 47] on input "text" at bounding box center [244, 47] width 400 height 19
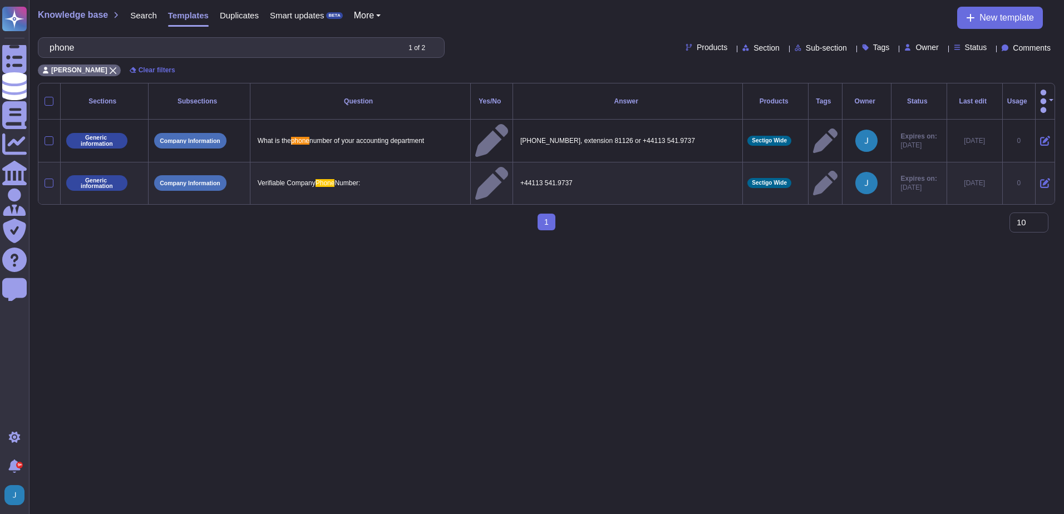
type input "phone"
click at [204, 214] on div "1 (current)" at bounding box center [546, 227] width 1017 height 26
click at [547, 176] on p "+44113 541.9737" at bounding box center [627, 183] width 220 height 14
type textarea "+44113 541.9737"
drag, startPoint x: 584, startPoint y: 153, endPoint x: 517, endPoint y: 153, distance: 66.8
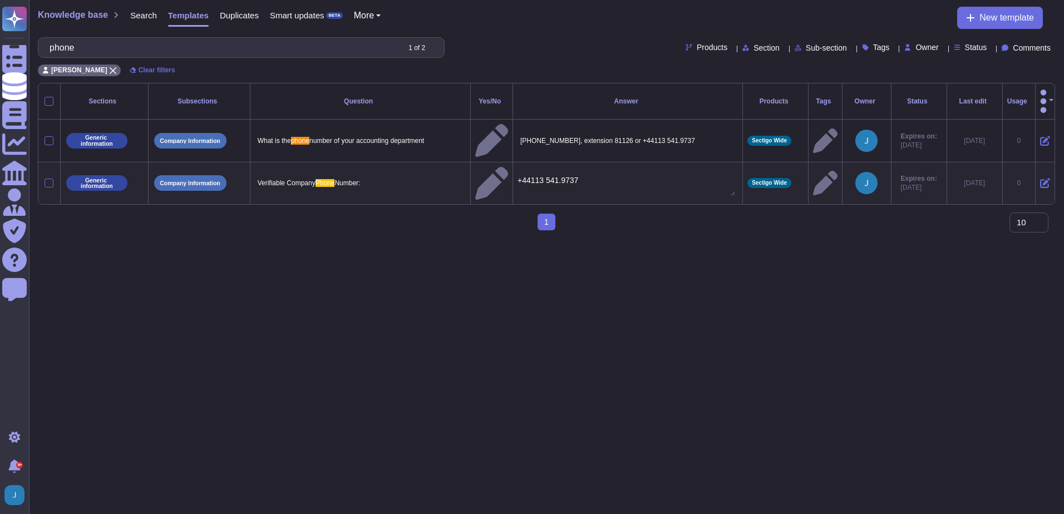
click at [517, 162] on tr "Generic information Company Information Verifiable Company Phone Number: +44113…" at bounding box center [546, 183] width 1016 height 42
drag, startPoint x: 93, startPoint y: 50, endPoint x: -2, endPoint y: 34, distance: 96.9
click at [0, 34] on html "Questionnaires Knowledge Base Documents Analytics CAIQ / SIG Admin Trust Center…" at bounding box center [532, 119] width 1064 height 239
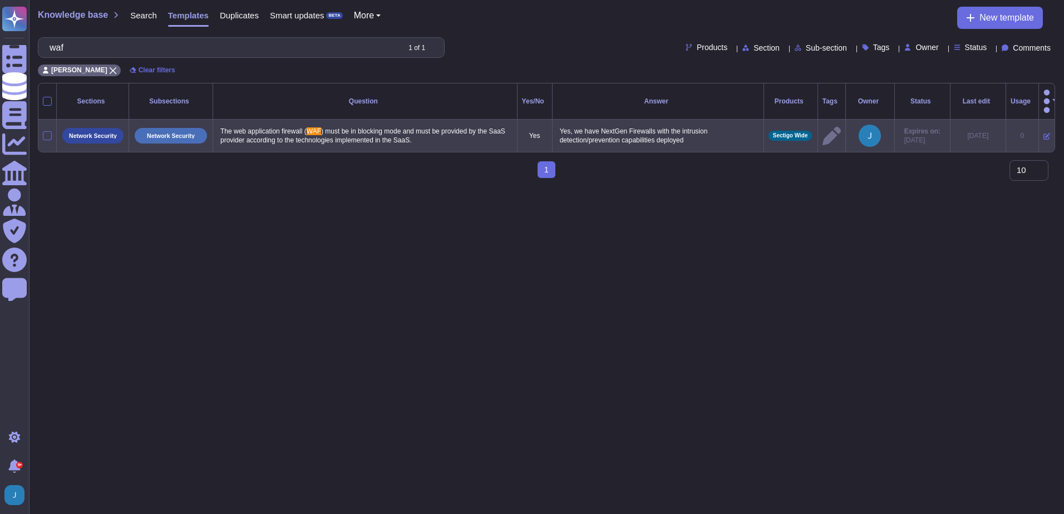
type input "waf"
click at [1043, 134] on icon at bounding box center [1046, 137] width 7 height 7
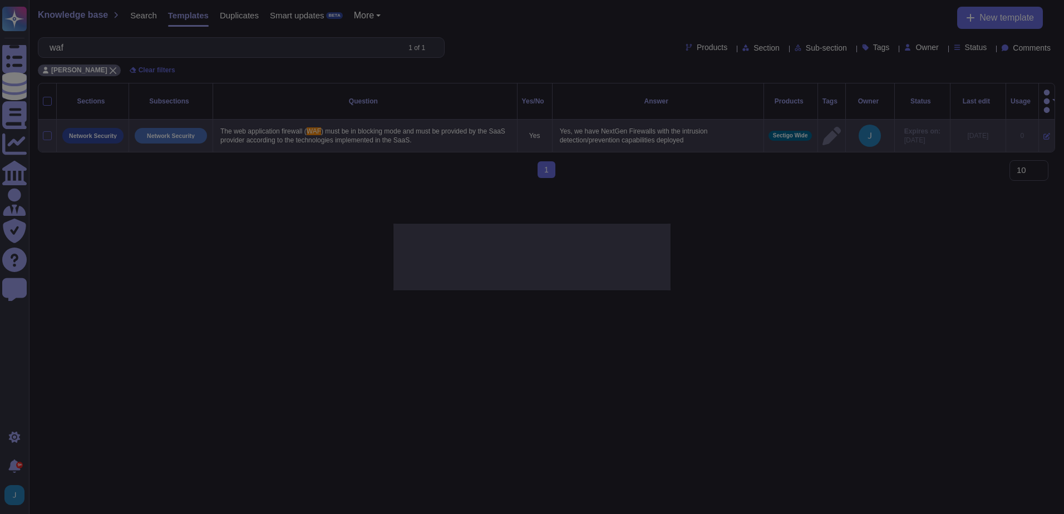
type textarea "The web application firewall (WAF) must be in blocking mode and must be provide…"
type textarea "Yes, we have NextGen Firewalls with the intrusion detection/prevention capabili…"
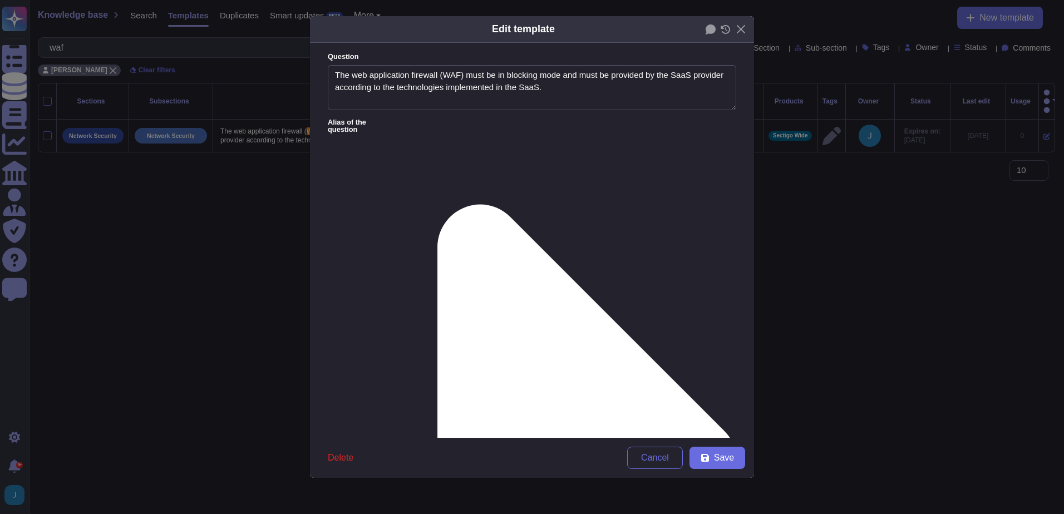
type textarea "The web application firewall (WAF) must be in blocking mode and must be provide…"
type textarea "Yes, we have NextGen Firewalls with the intrusion detection/prevention capabili…"
drag, startPoint x: 702, startPoint y: 166, endPoint x: 281, endPoint y: 154, distance: 420.7
click at [304, 157] on div "Edit template Question The web application firewall (WAF) must be in blocking m…" at bounding box center [532, 257] width 1064 height 514
click at [661, 456] on span "Cancel" at bounding box center [655, 457] width 28 height 9
